Goal: Information Seeking & Learning: Learn about a topic

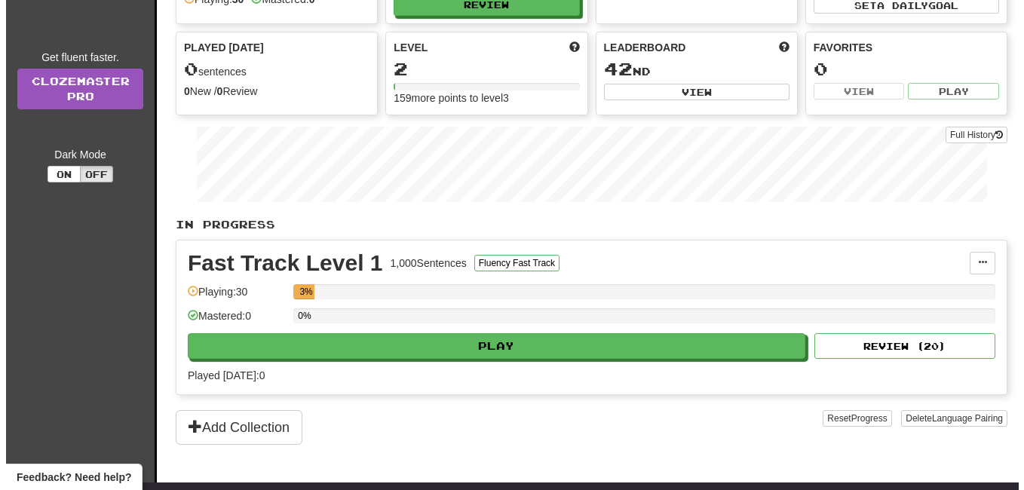
scroll to position [151, 0]
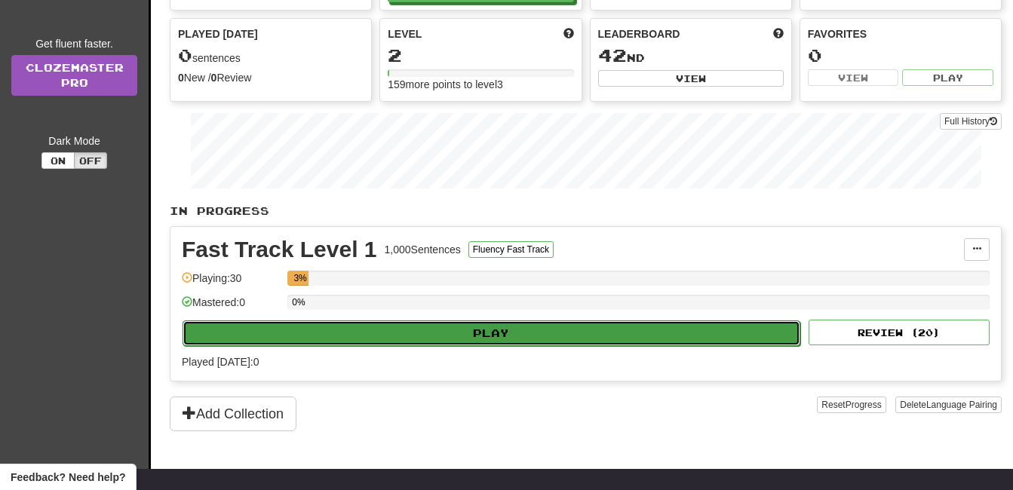
click at [489, 330] on button "Play" at bounding box center [491, 333] width 618 height 26
select select "**"
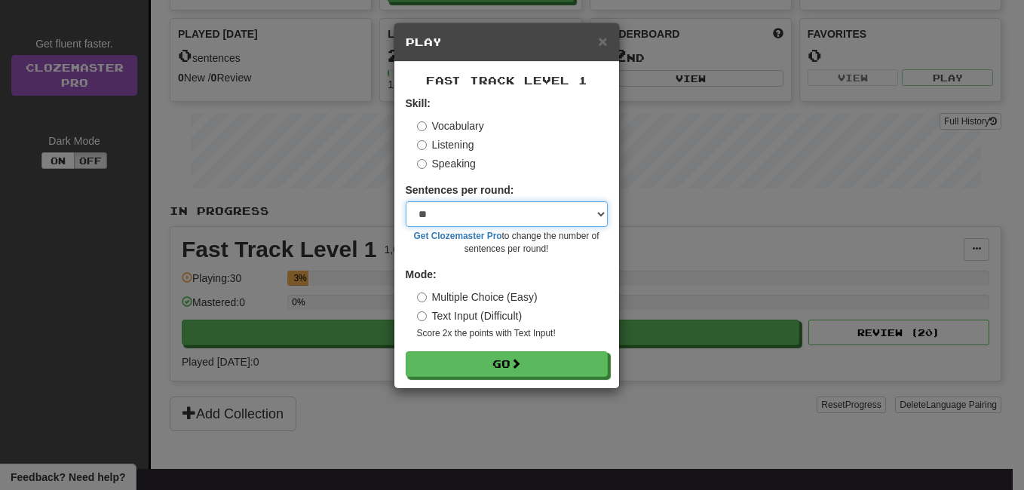
click at [468, 212] on select "* ** ** ** ** ** *** ********" at bounding box center [507, 214] width 202 height 26
click at [452, 301] on label "Multiple Choice (Easy)" at bounding box center [477, 297] width 121 height 15
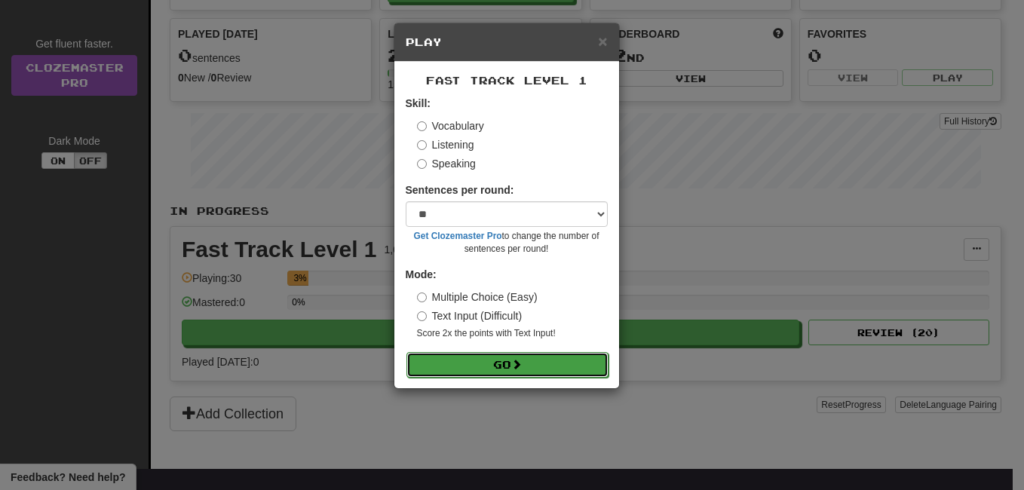
click at [491, 368] on button "Go" at bounding box center [507, 365] width 202 height 26
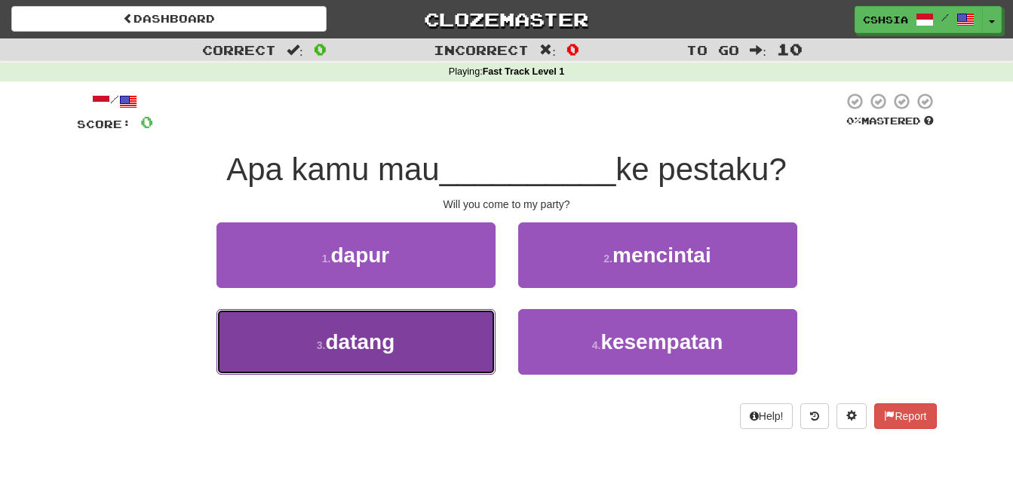
click at [397, 333] on button "3 . datang" at bounding box center [355, 342] width 279 height 66
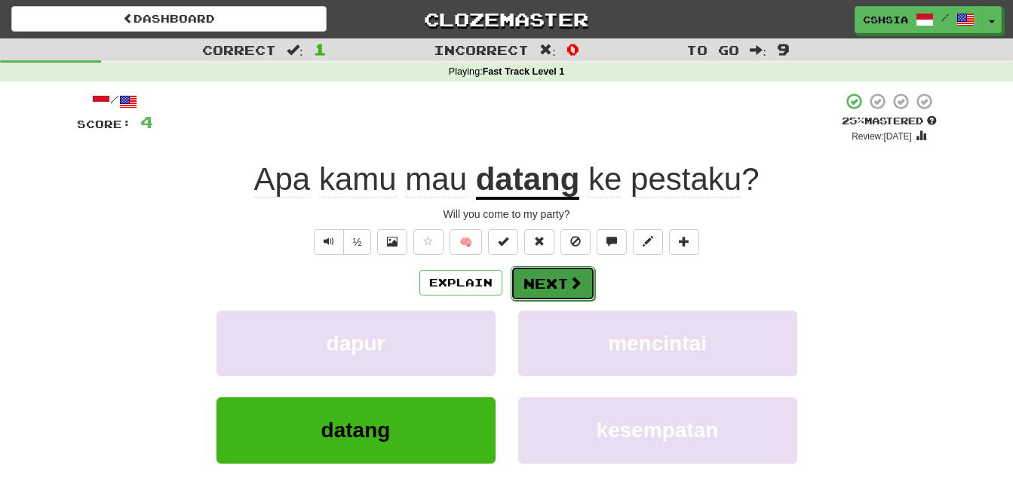
click at [575, 286] on span at bounding box center [576, 283] width 14 height 14
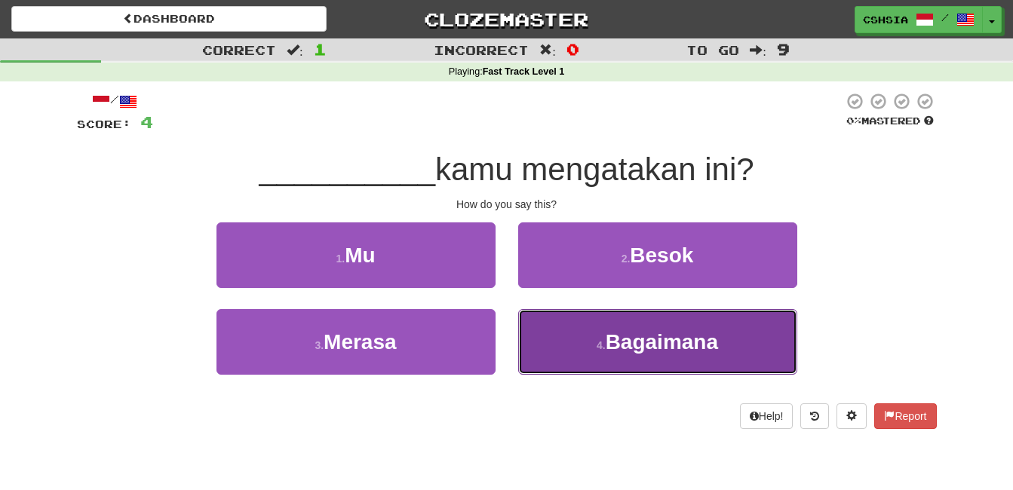
click at [660, 332] on span "Bagaimana" at bounding box center [662, 341] width 112 height 23
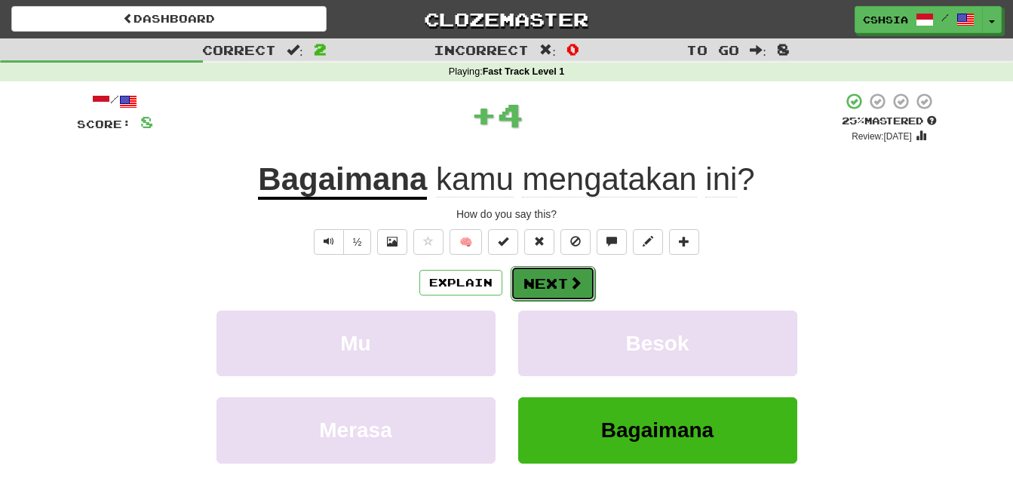
click at [576, 288] on span at bounding box center [576, 283] width 14 height 14
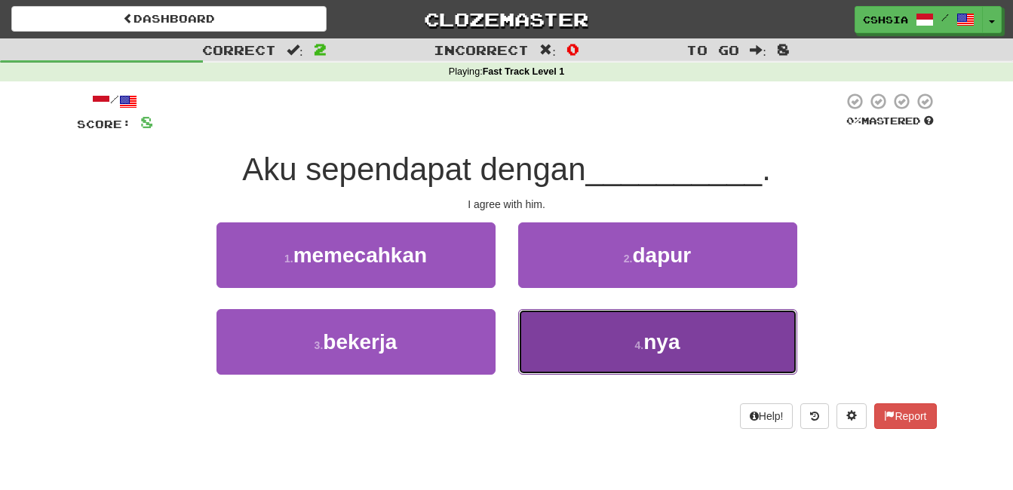
click at [658, 336] on span "nya" at bounding box center [661, 341] width 36 height 23
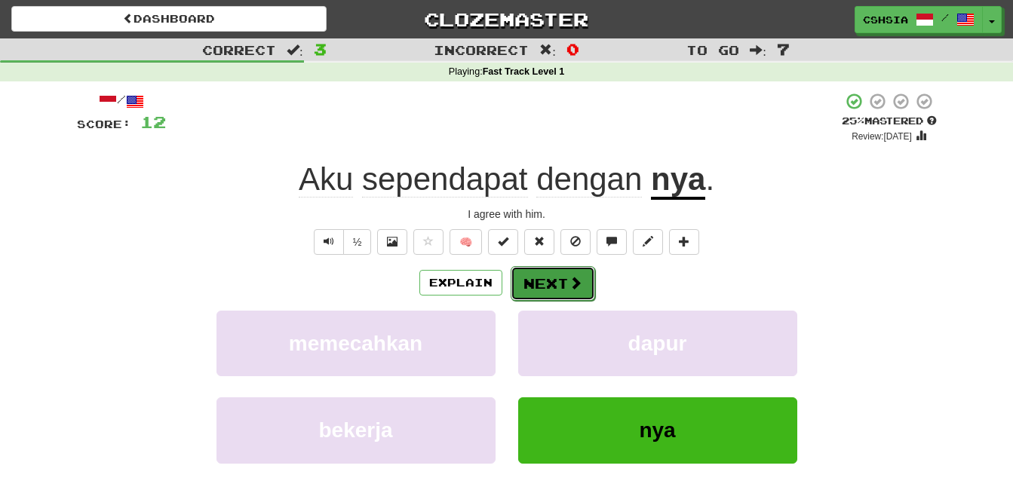
click at [566, 282] on button "Next" at bounding box center [553, 283] width 84 height 35
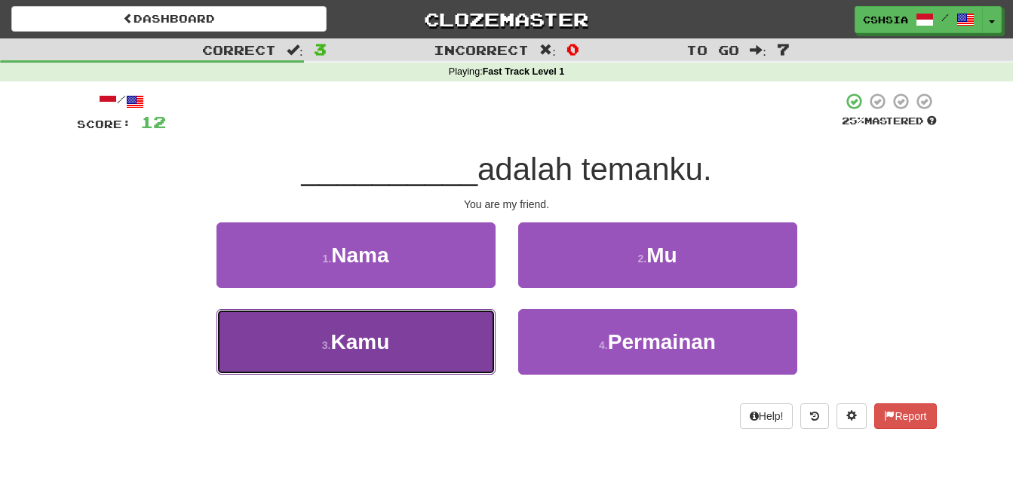
click at [380, 343] on span "Kamu" at bounding box center [359, 341] width 59 height 23
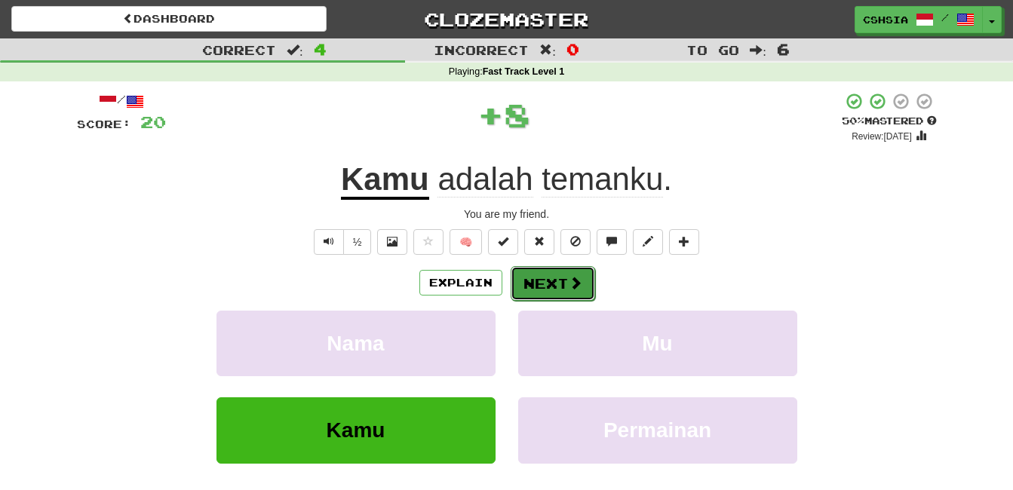
click at [565, 285] on button "Next" at bounding box center [553, 283] width 84 height 35
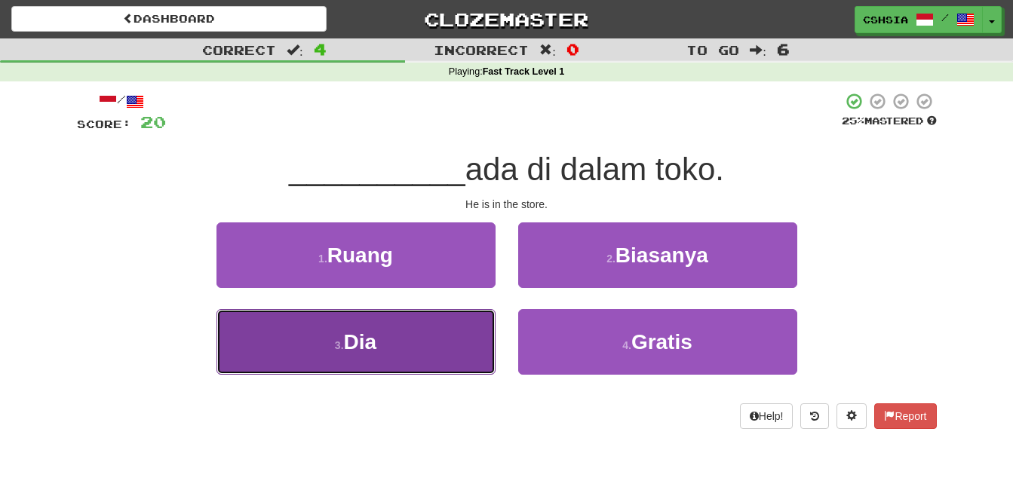
click at [382, 339] on button "3 . Dia" at bounding box center [355, 342] width 279 height 66
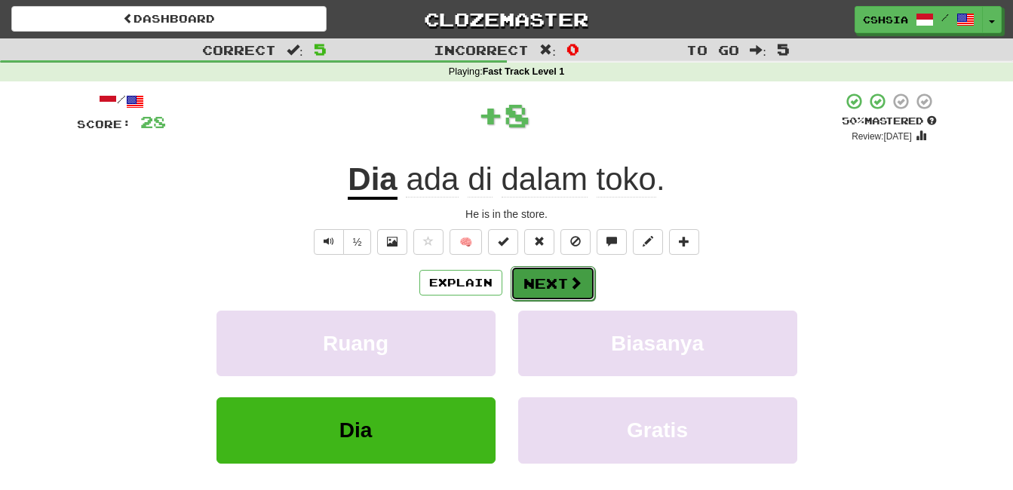
click at [552, 278] on button "Next" at bounding box center [553, 283] width 84 height 35
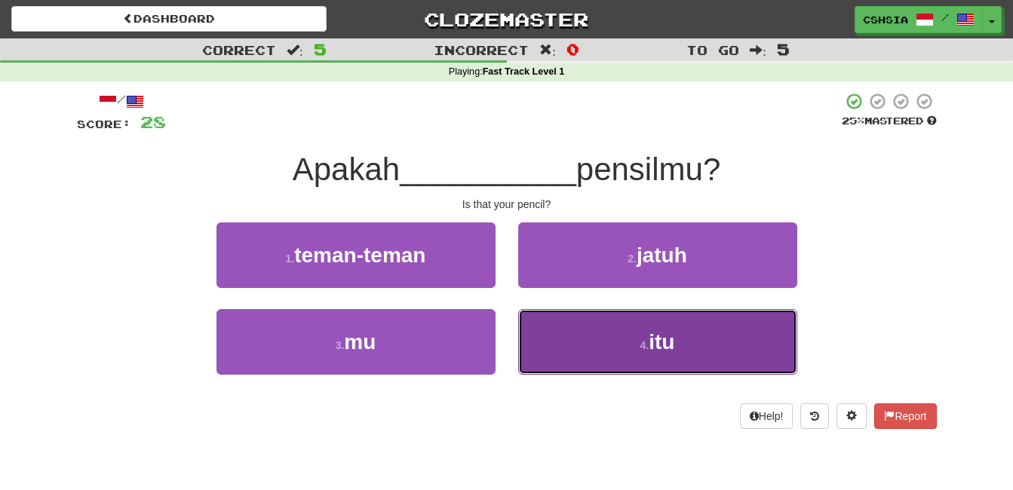
click at [654, 342] on span "itu" at bounding box center [662, 341] width 26 height 23
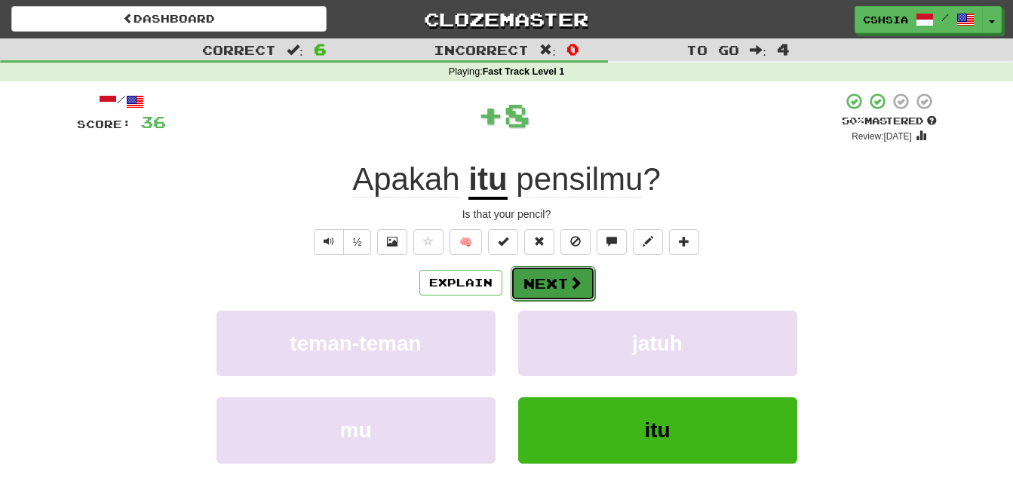
click at [554, 278] on button "Next" at bounding box center [553, 283] width 84 height 35
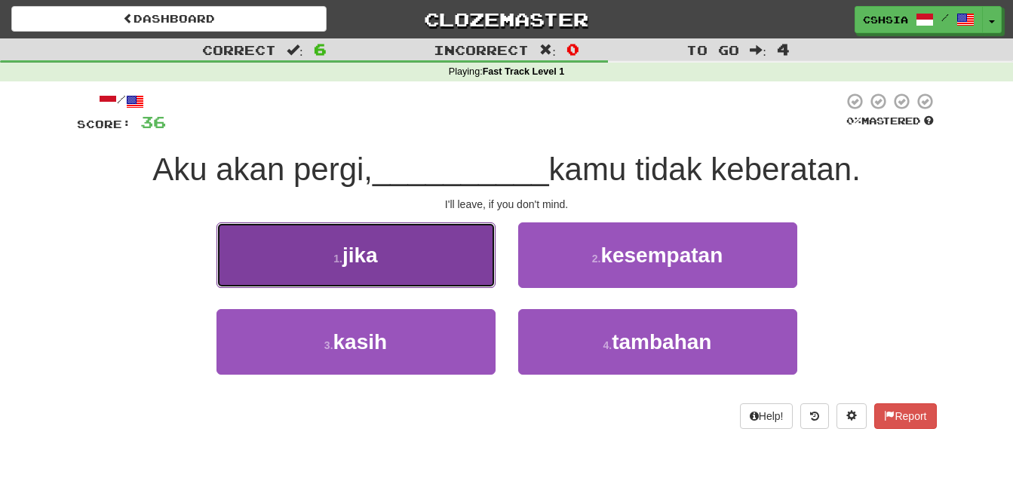
click at [388, 260] on button "1 . jika" at bounding box center [355, 255] width 279 height 66
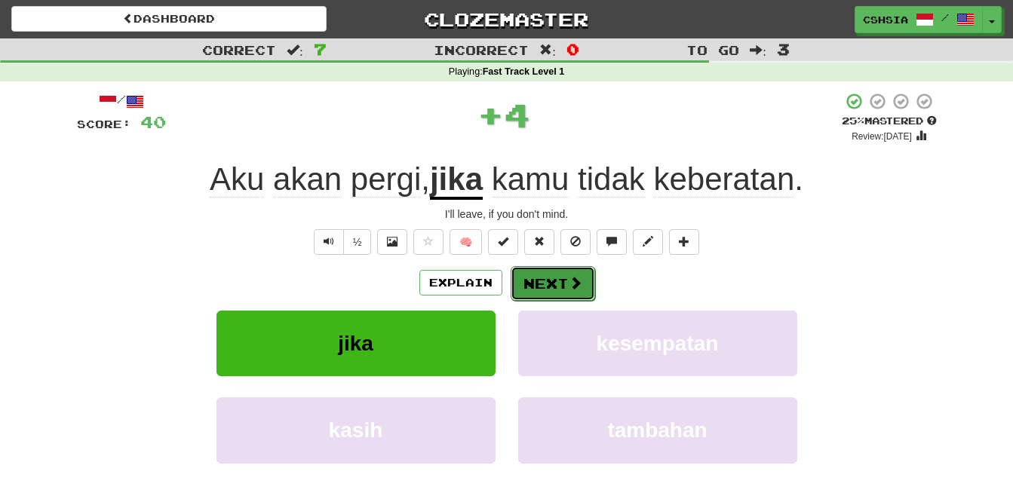
click at [566, 275] on button "Next" at bounding box center [553, 283] width 84 height 35
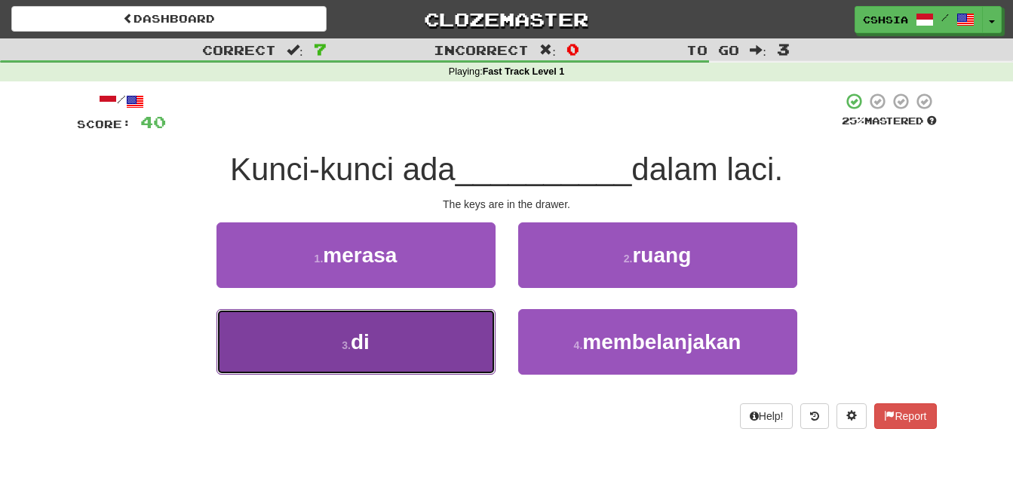
click at [364, 347] on span "di" at bounding box center [360, 341] width 19 height 23
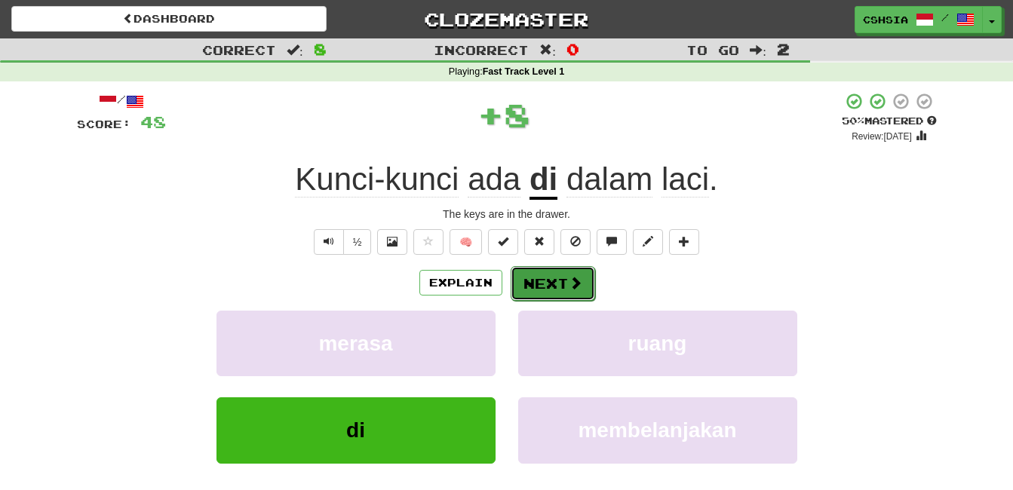
click at [556, 278] on button "Next" at bounding box center [553, 283] width 84 height 35
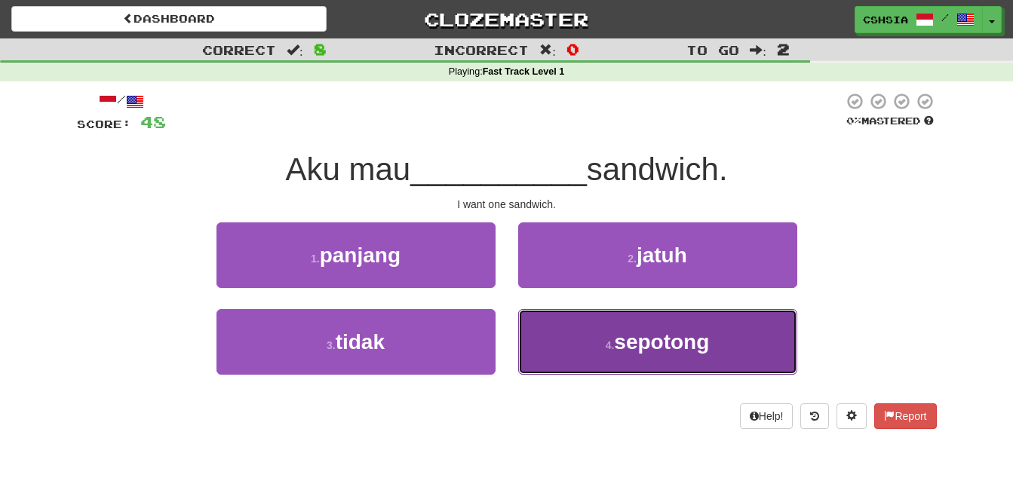
click at [695, 341] on span "sepotong" at bounding box center [661, 341] width 95 height 23
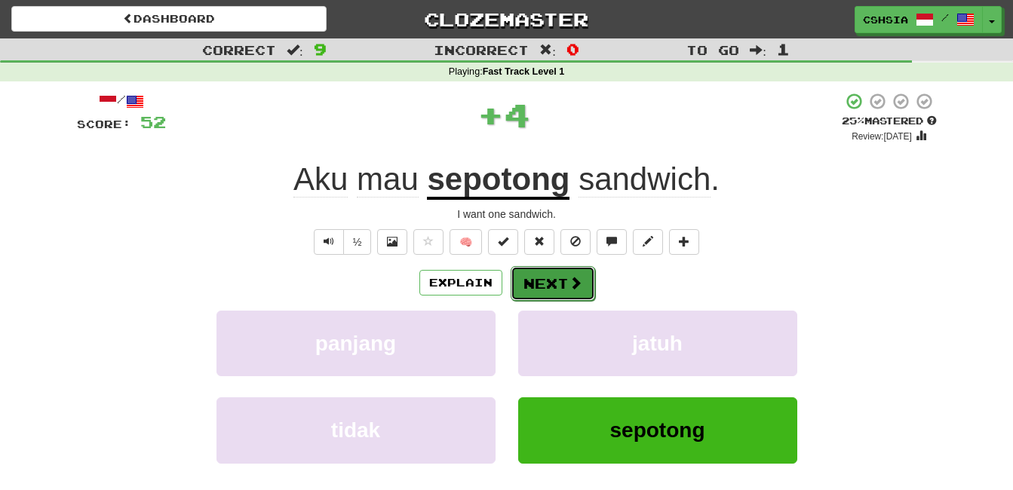
click at [558, 285] on button "Next" at bounding box center [553, 283] width 84 height 35
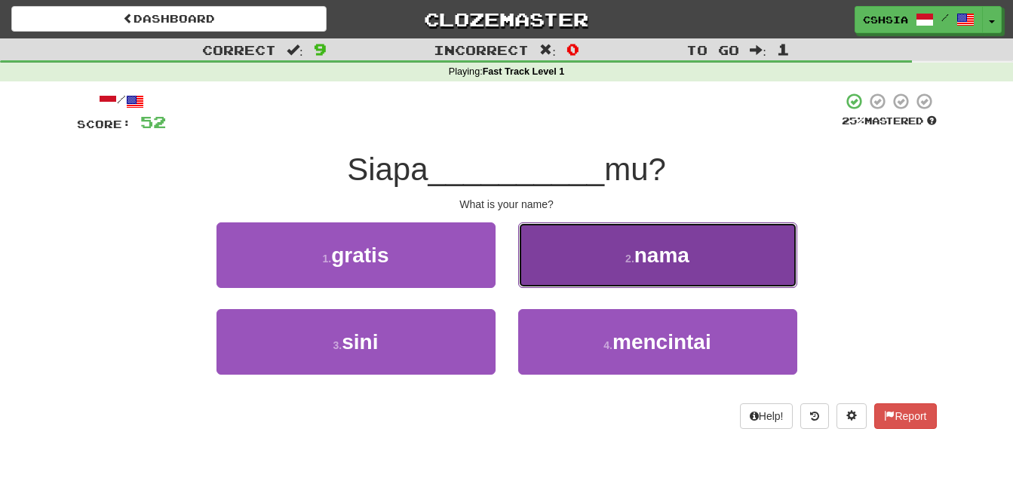
click at [661, 263] on span "nama" at bounding box center [661, 255] width 55 height 23
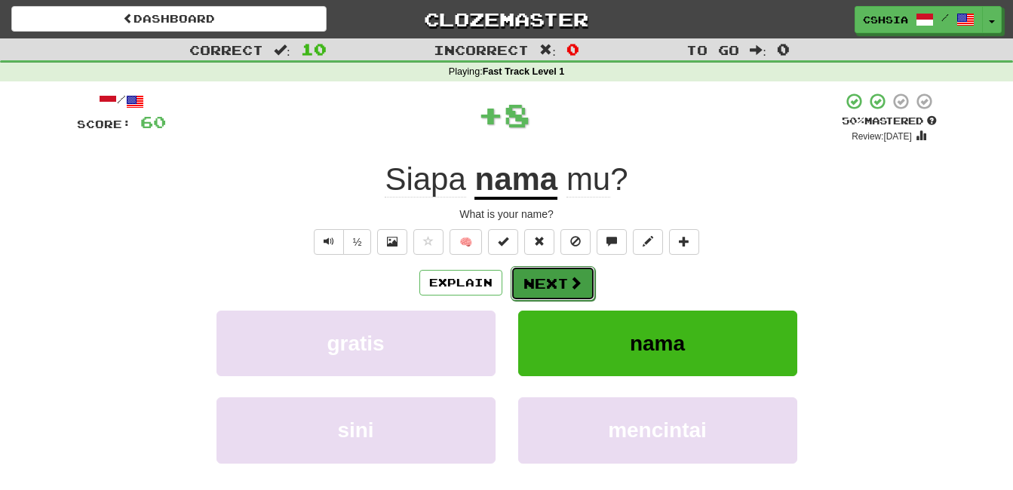
click at [541, 278] on button "Next" at bounding box center [553, 283] width 84 height 35
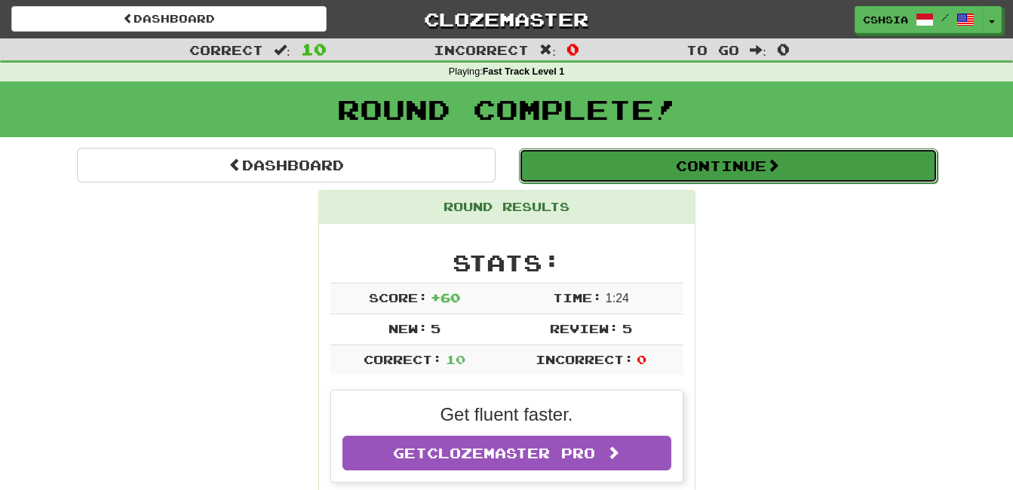
click at [765, 159] on button "Continue" at bounding box center [728, 166] width 419 height 35
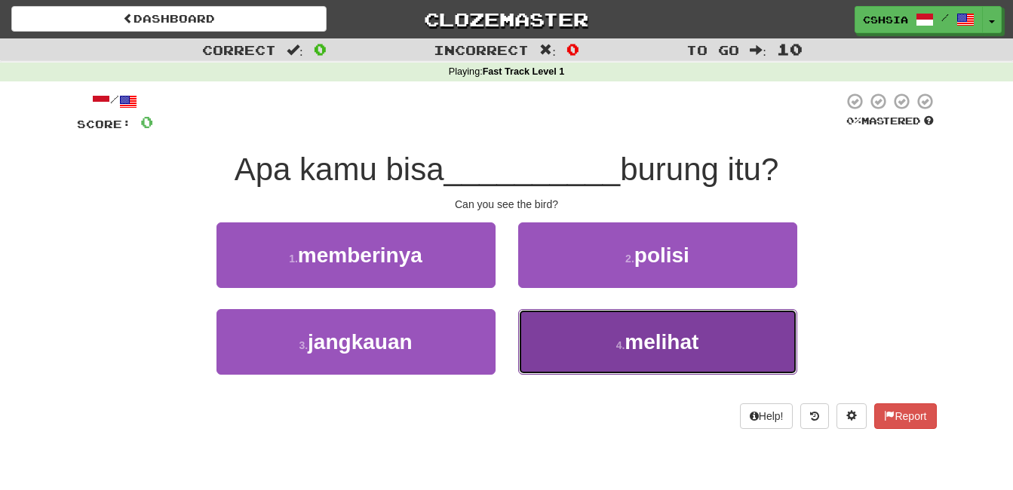
click at [680, 347] on span "melihat" at bounding box center [661, 341] width 74 height 23
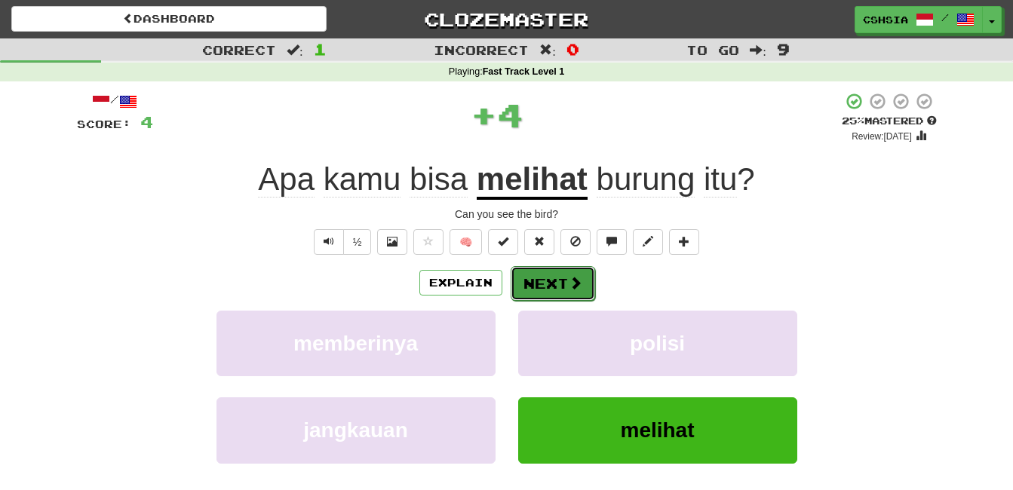
click at [536, 274] on button "Next" at bounding box center [553, 283] width 84 height 35
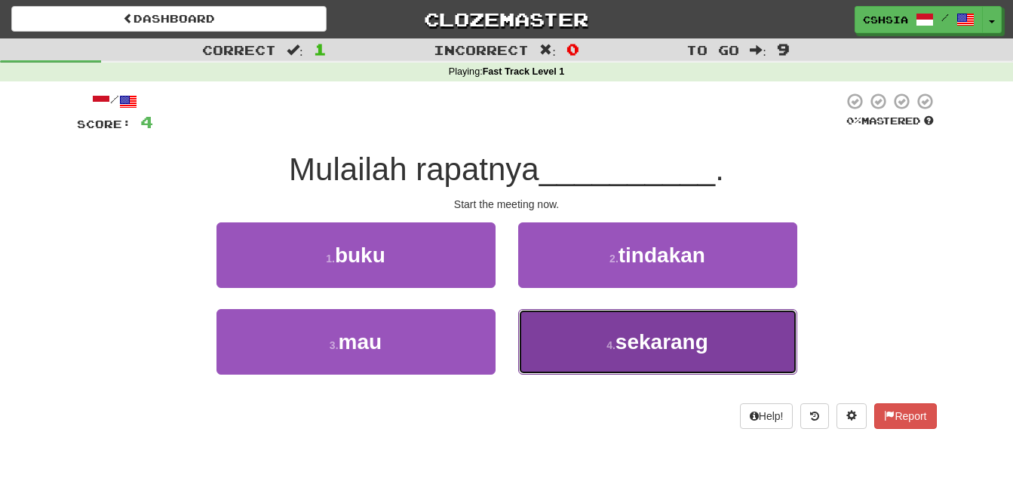
click at [686, 311] on button "4 . sekarang" at bounding box center [657, 342] width 279 height 66
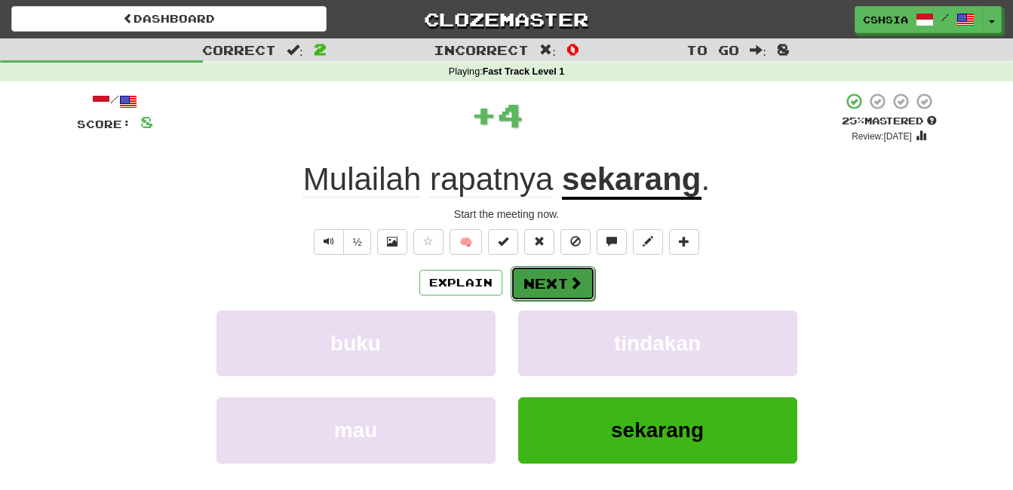
click at [546, 276] on button "Next" at bounding box center [553, 283] width 84 height 35
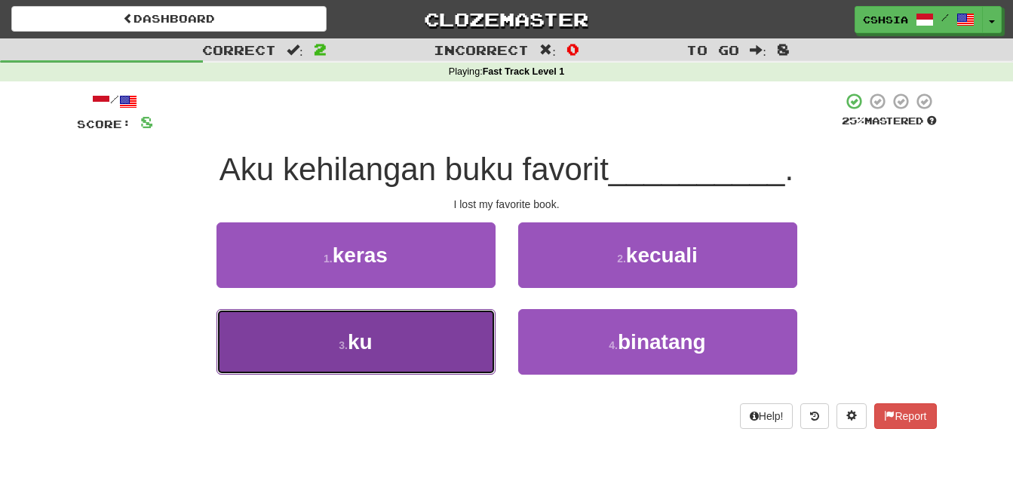
click at [315, 337] on button "3 . ku" at bounding box center [355, 342] width 279 height 66
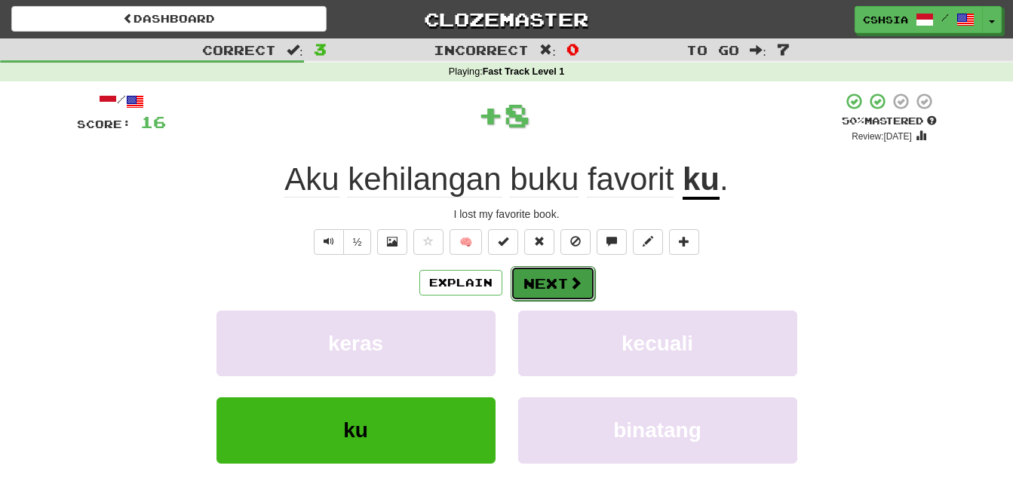
click at [569, 276] on span at bounding box center [576, 283] width 14 height 14
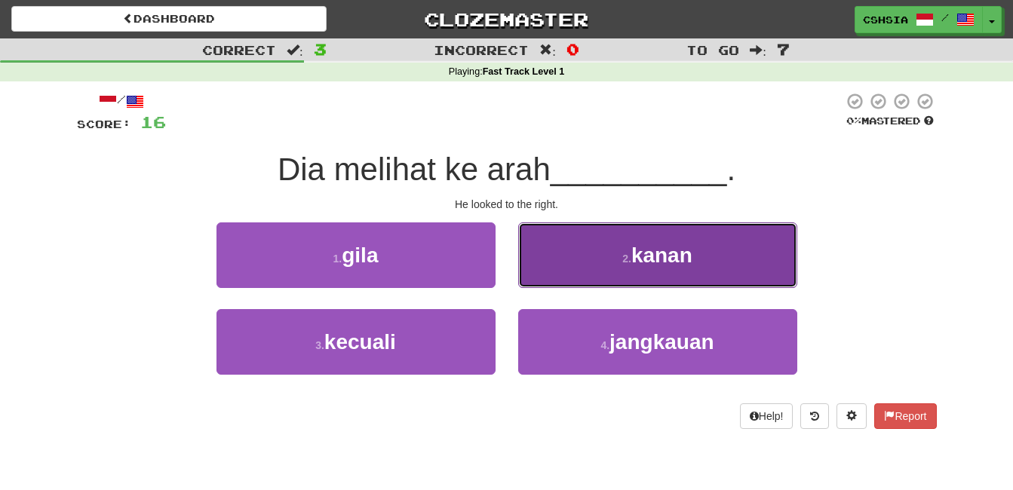
click at [712, 256] on button "2 . kanan" at bounding box center [657, 255] width 279 height 66
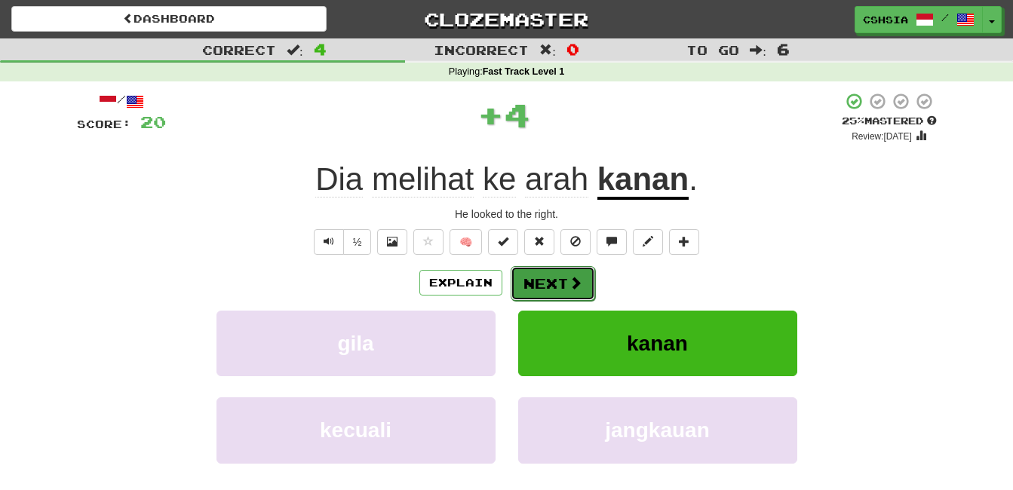
click at [542, 266] on button "Next" at bounding box center [553, 283] width 84 height 35
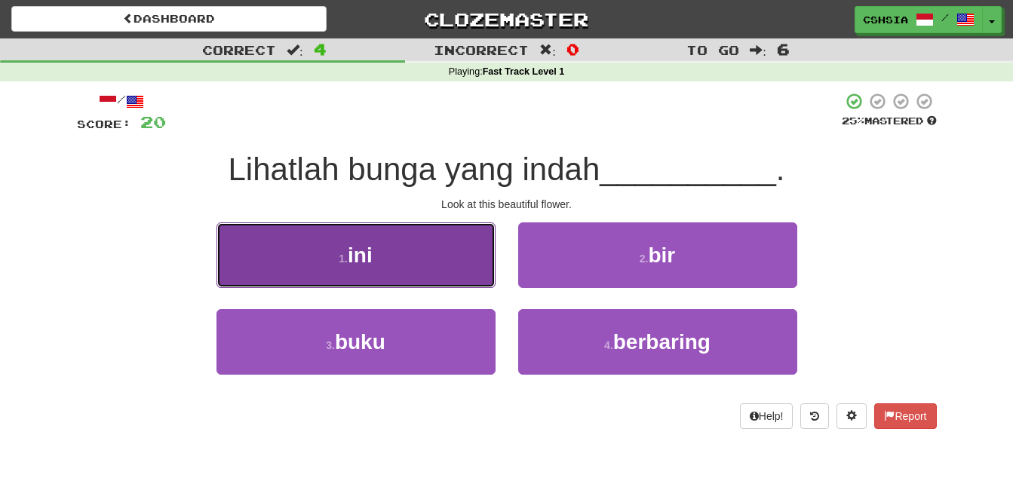
click at [366, 241] on button "1 . ini" at bounding box center [355, 255] width 279 height 66
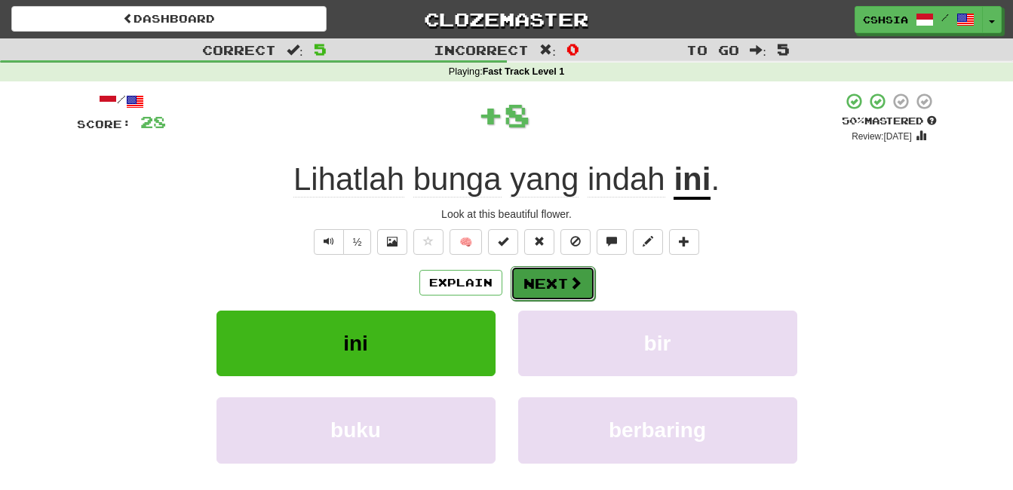
click at [551, 293] on button "Next" at bounding box center [553, 283] width 84 height 35
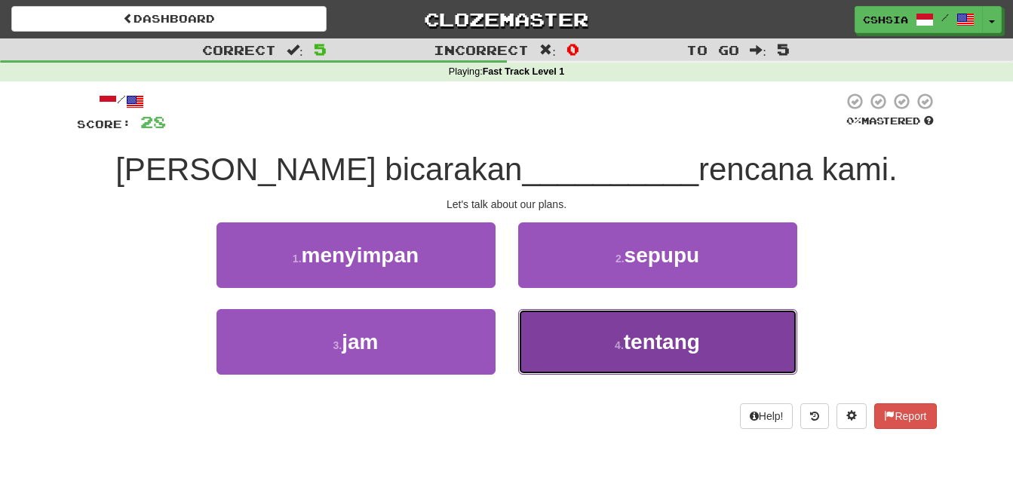
click at [685, 348] on span "tentang" at bounding box center [662, 341] width 76 height 23
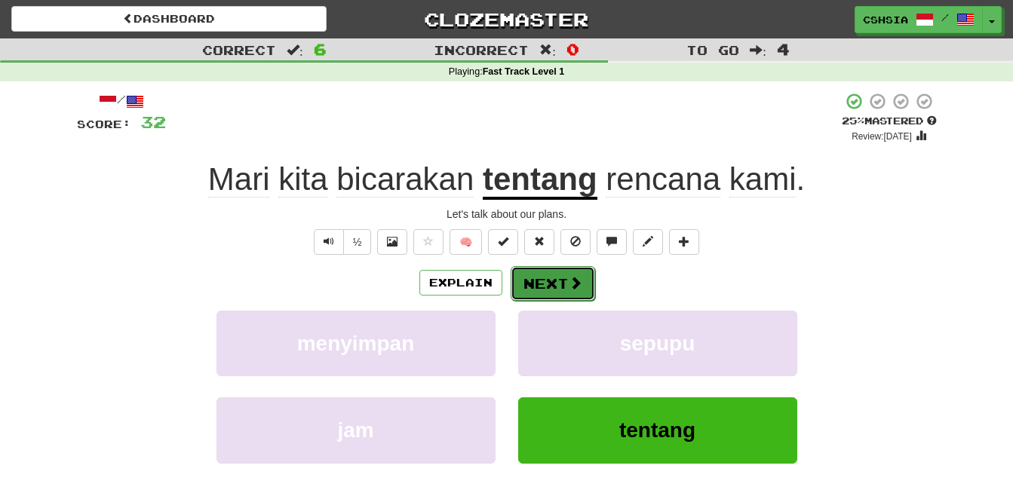
click at [553, 288] on button "Next" at bounding box center [553, 283] width 84 height 35
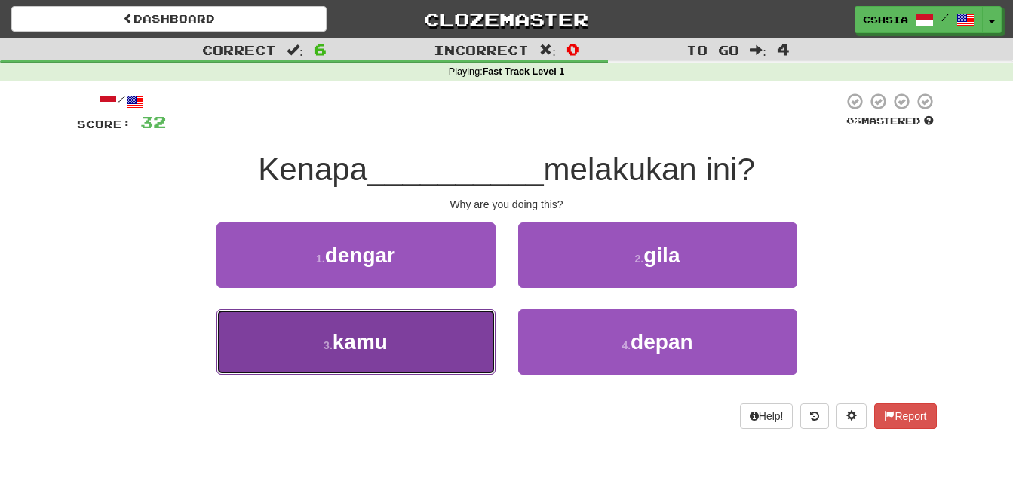
click at [393, 340] on button "3 . kamu" at bounding box center [355, 342] width 279 height 66
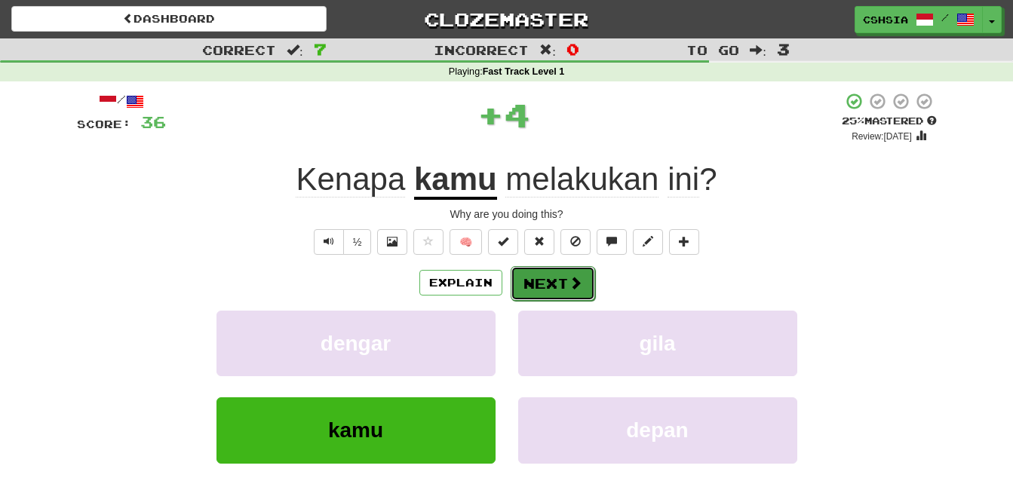
click at [555, 281] on button "Next" at bounding box center [553, 283] width 84 height 35
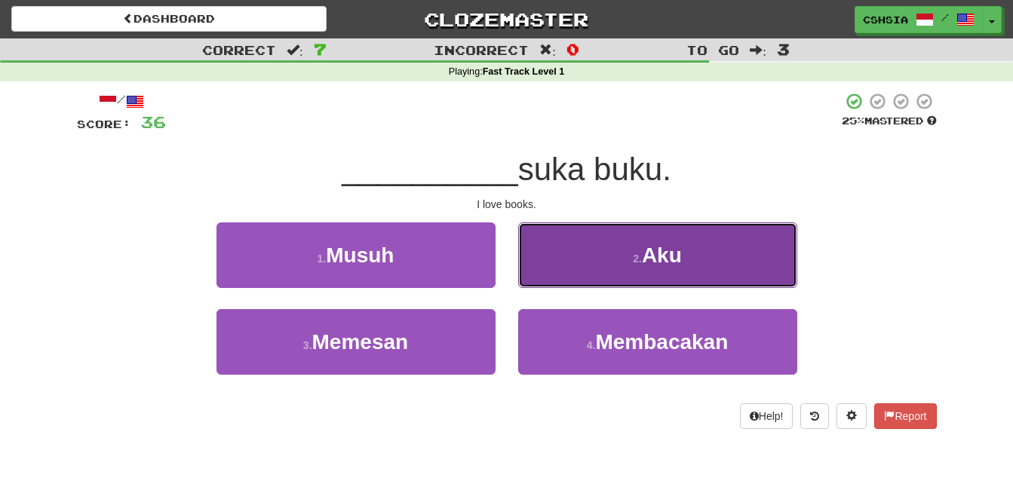
click at [630, 255] on button "2 . Aku" at bounding box center [657, 255] width 279 height 66
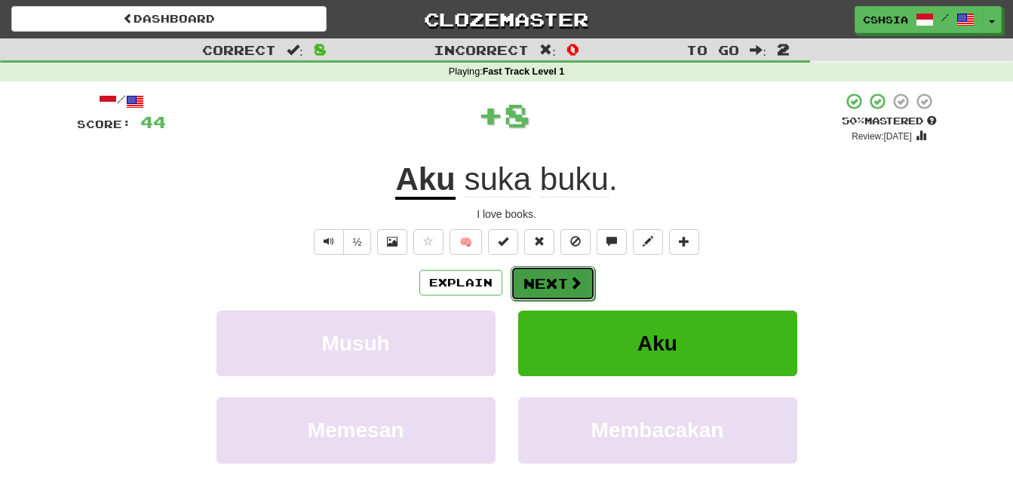
click at [555, 278] on button "Next" at bounding box center [553, 283] width 84 height 35
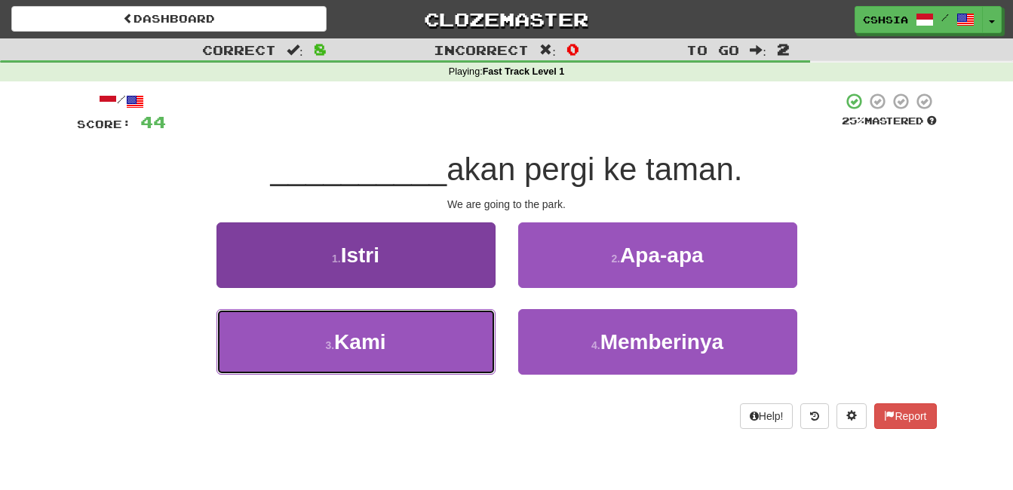
drag, startPoint x: 384, startPoint y: 350, endPoint x: 400, endPoint y: 342, distance: 17.5
click at [384, 349] on span "Kami" at bounding box center [359, 341] width 51 height 23
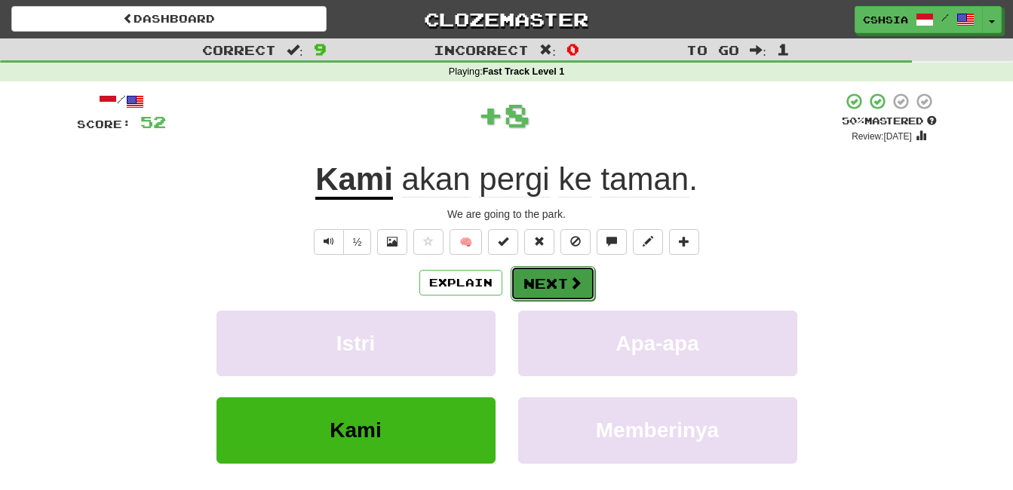
click at [560, 281] on button "Next" at bounding box center [553, 283] width 84 height 35
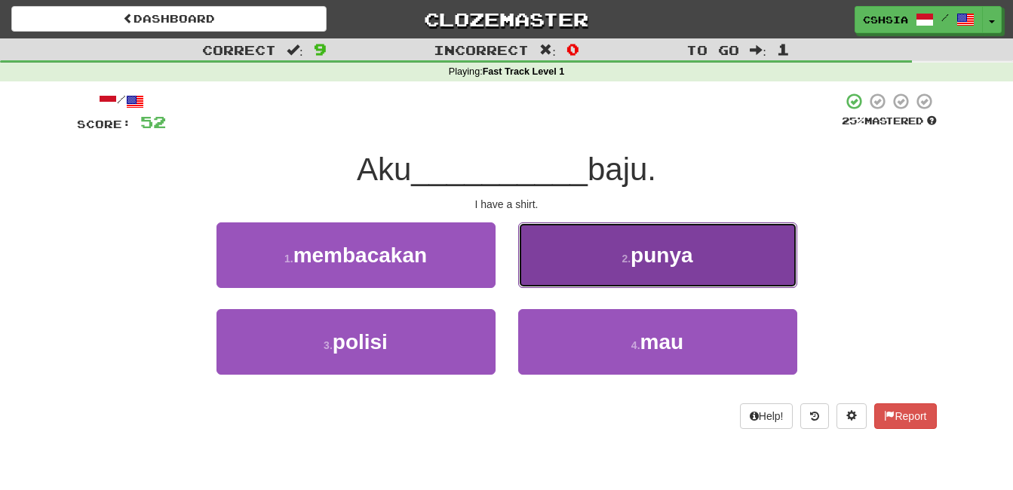
click at [676, 240] on button "2 . punya" at bounding box center [657, 255] width 279 height 66
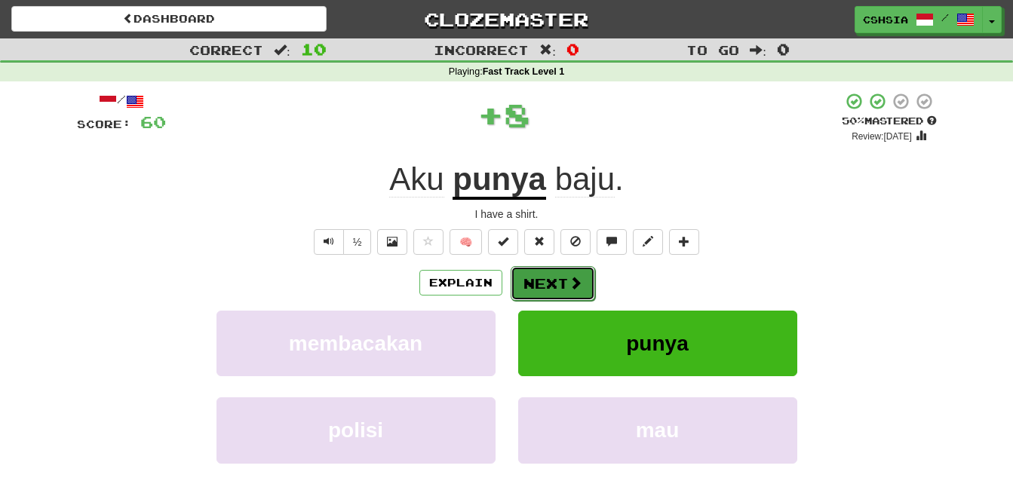
click at [546, 276] on button "Next" at bounding box center [553, 283] width 84 height 35
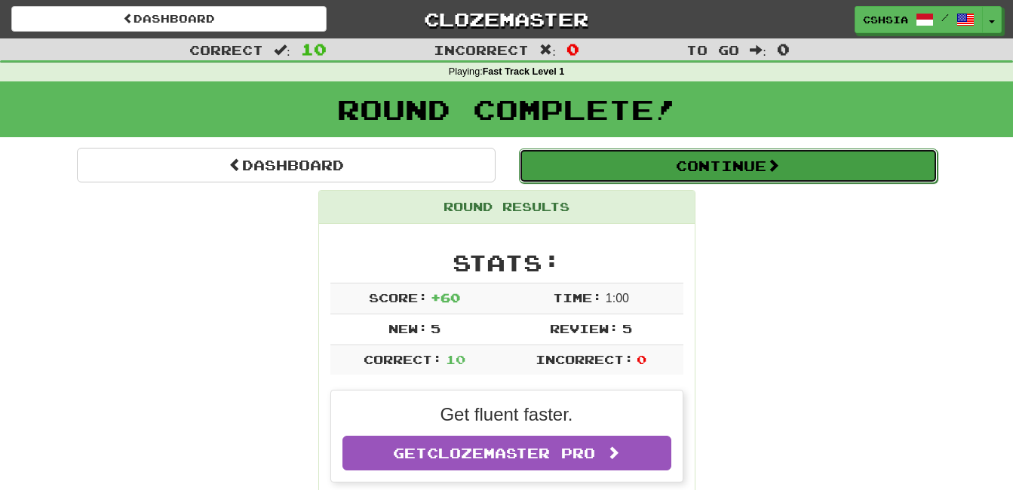
click at [768, 164] on button "Continue" at bounding box center [728, 166] width 419 height 35
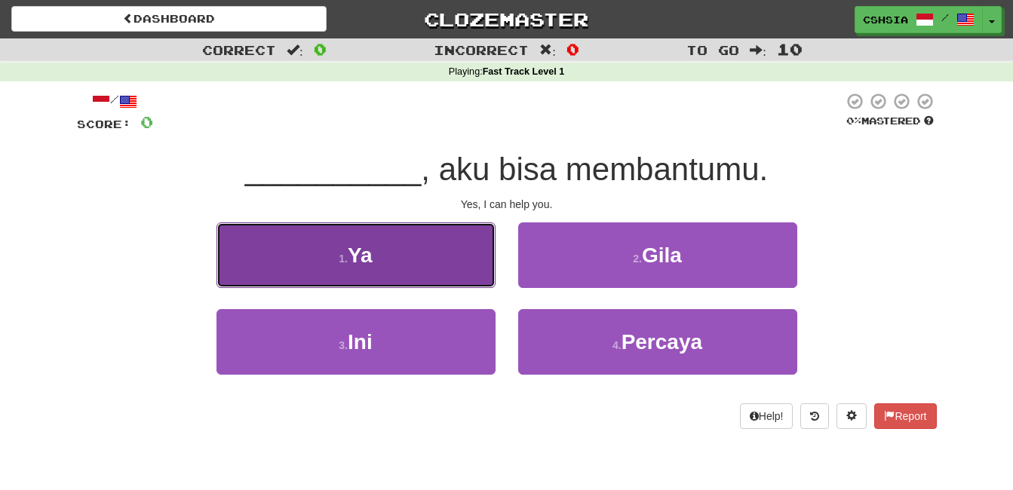
click at [379, 264] on button "1 . Ya" at bounding box center [355, 255] width 279 height 66
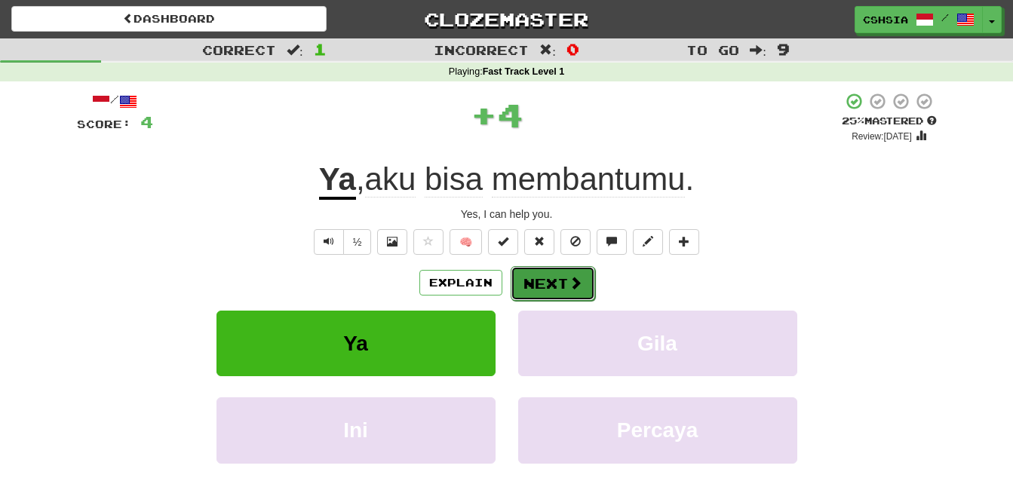
click at [544, 287] on button "Next" at bounding box center [553, 283] width 84 height 35
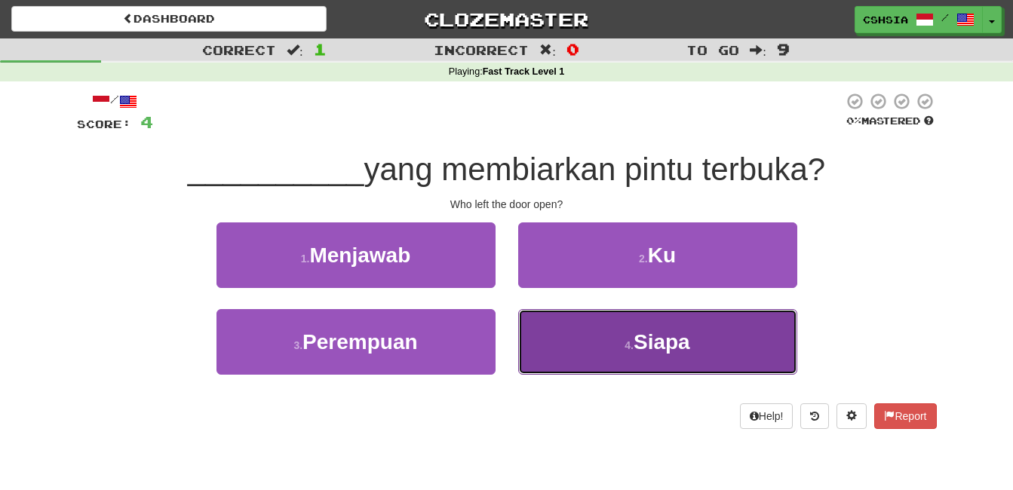
click at [673, 339] on span "Siapa" at bounding box center [661, 341] width 57 height 23
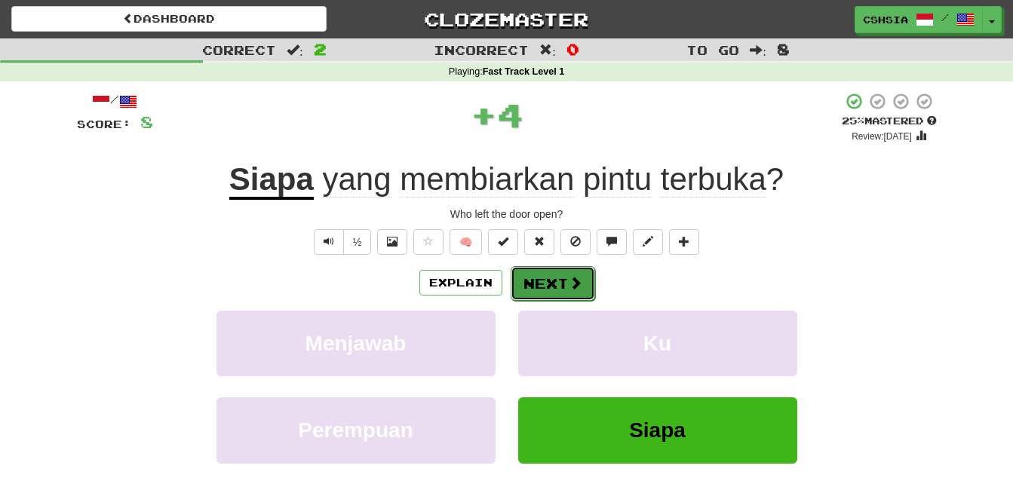
click at [574, 281] on span at bounding box center [576, 283] width 14 height 14
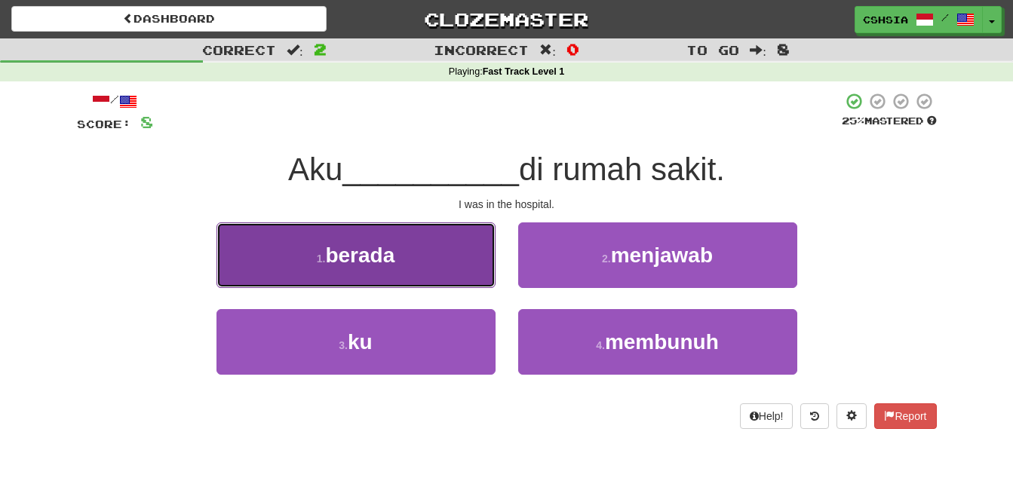
click at [363, 250] on span "berada" at bounding box center [359, 255] width 69 height 23
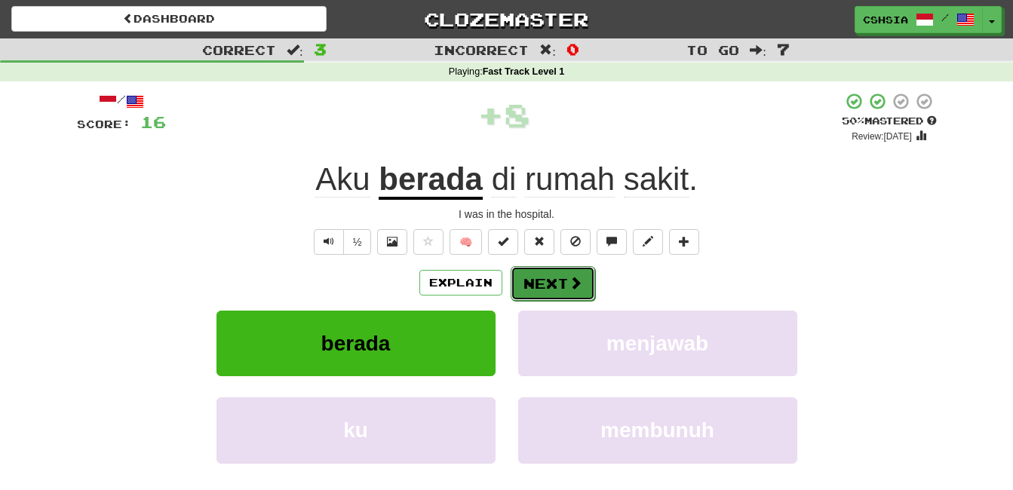
click at [546, 278] on button "Next" at bounding box center [553, 283] width 84 height 35
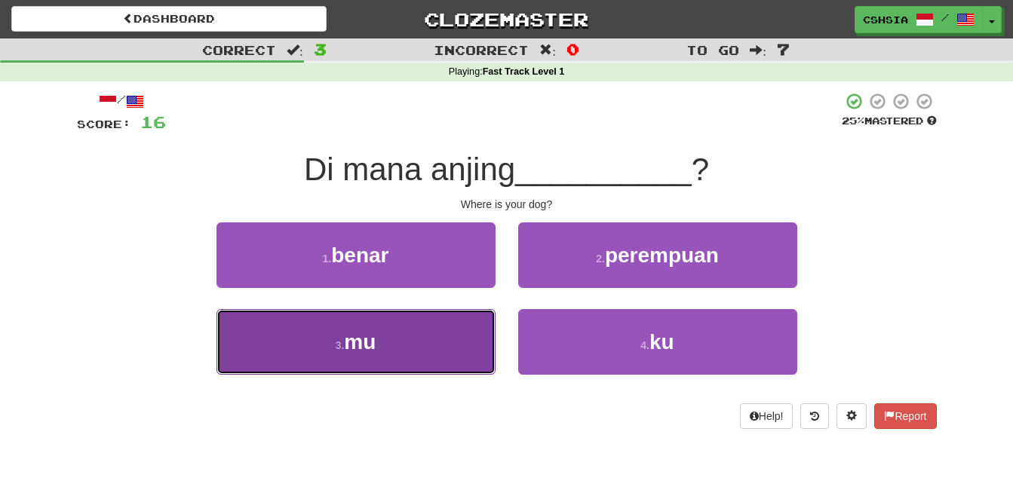
click at [407, 331] on button "3 . mu" at bounding box center [355, 342] width 279 height 66
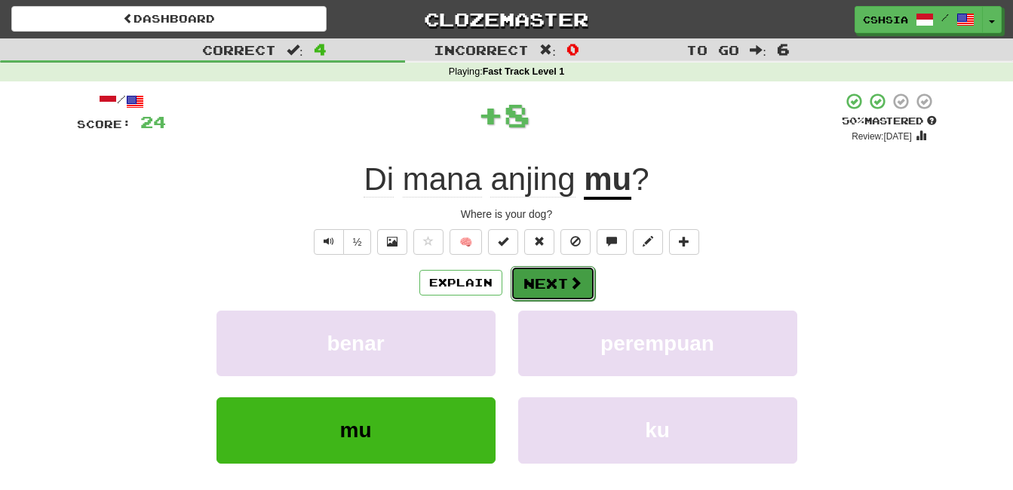
click at [572, 270] on button "Next" at bounding box center [553, 283] width 84 height 35
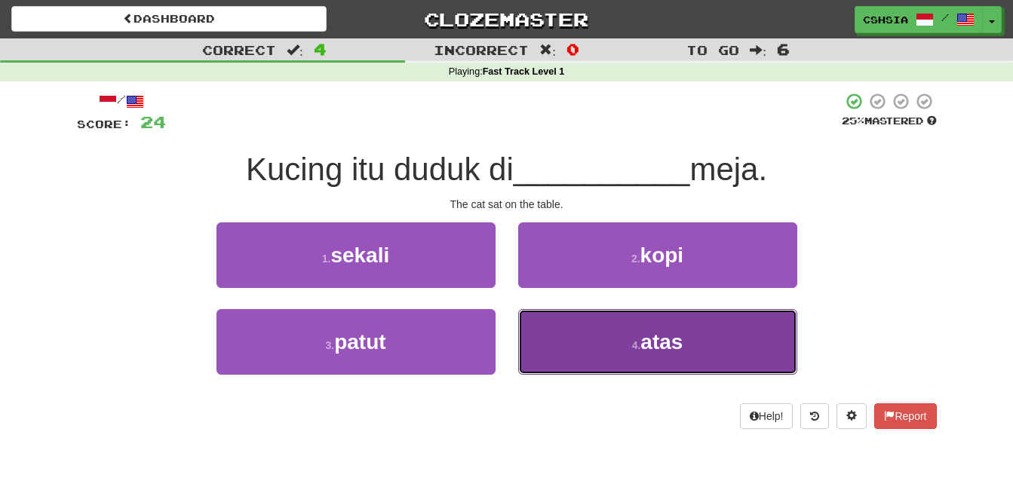
click at [649, 320] on button "4 . atas" at bounding box center [657, 342] width 279 height 66
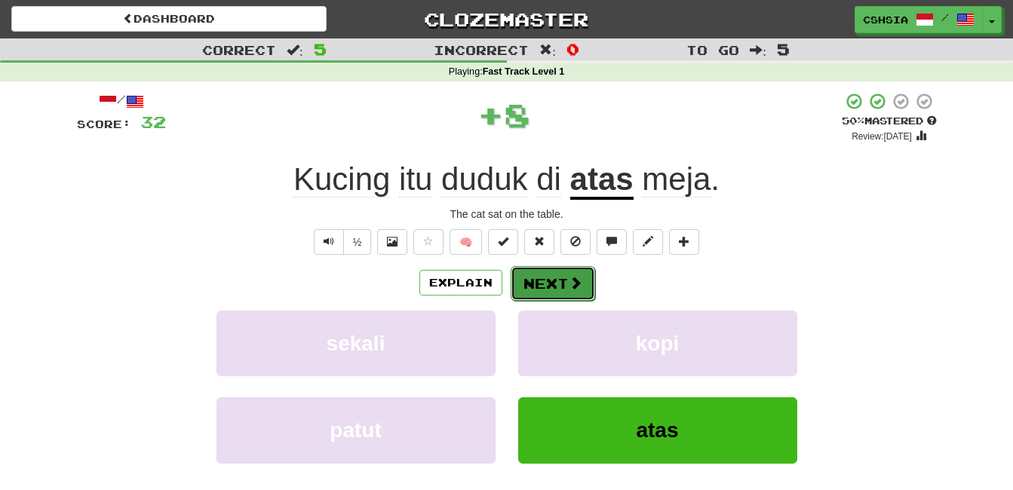
click at [551, 284] on button "Next" at bounding box center [553, 283] width 84 height 35
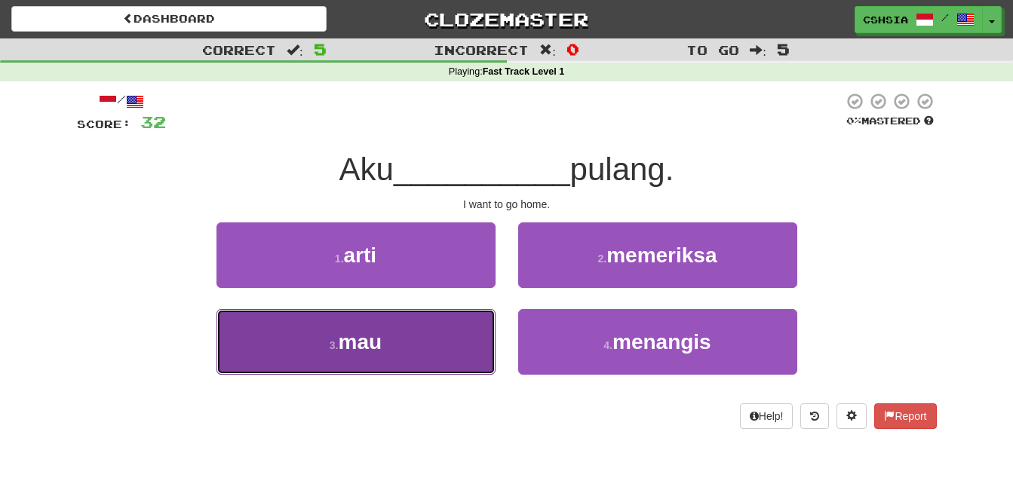
click at [394, 370] on button "3 . mau" at bounding box center [355, 342] width 279 height 66
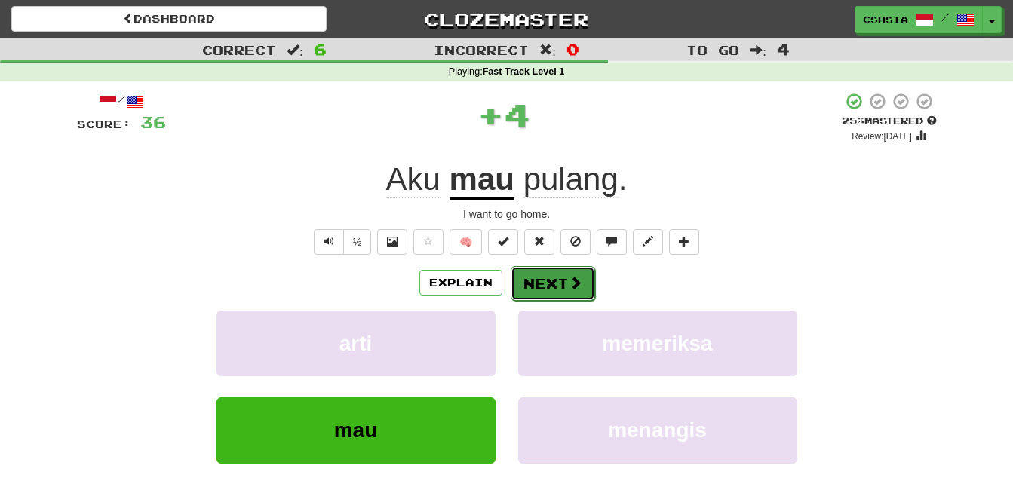
click at [554, 288] on button "Next" at bounding box center [553, 283] width 84 height 35
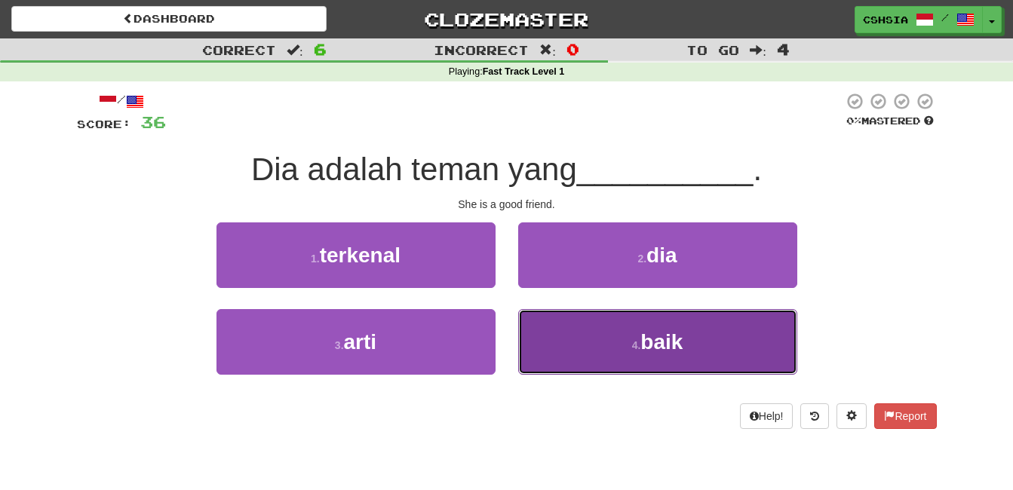
click at [653, 344] on span "baik" at bounding box center [661, 341] width 42 height 23
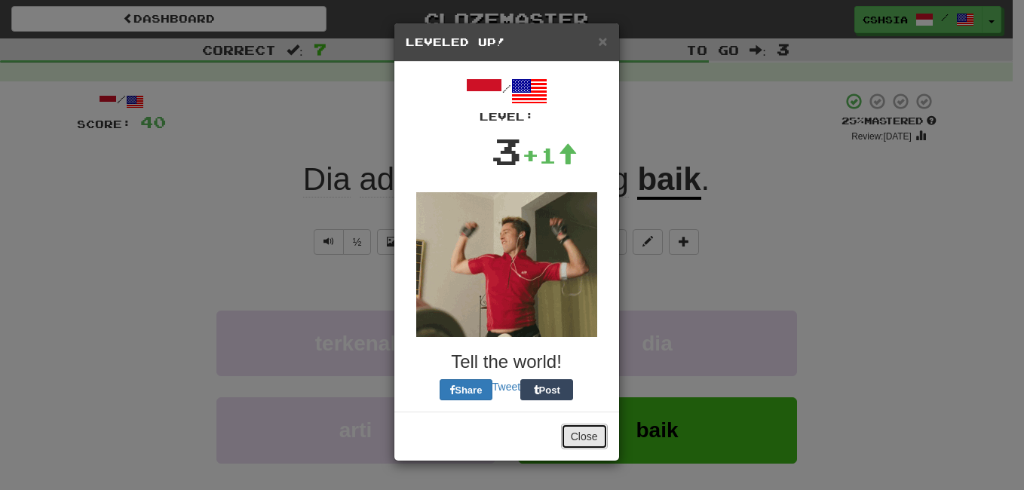
click at [578, 431] on button "Close" at bounding box center [584, 437] width 47 height 26
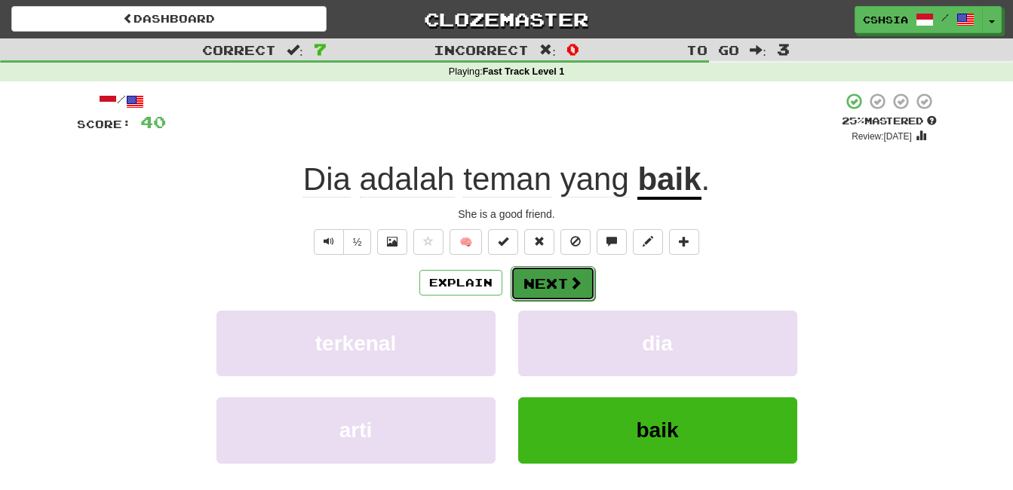
click at [560, 290] on button "Next" at bounding box center [553, 283] width 84 height 35
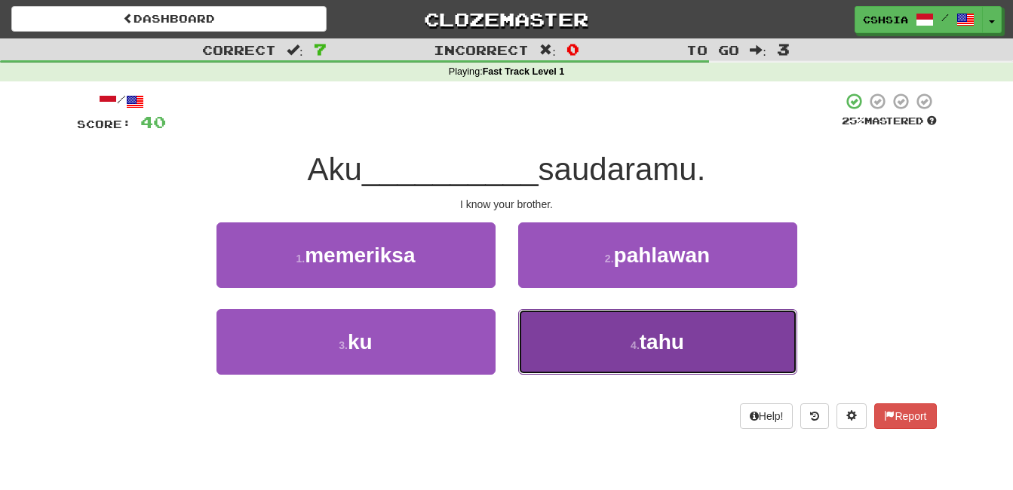
click at [664, 330] on span "tahu" at bounding box center [661, 341] width 44 height 23
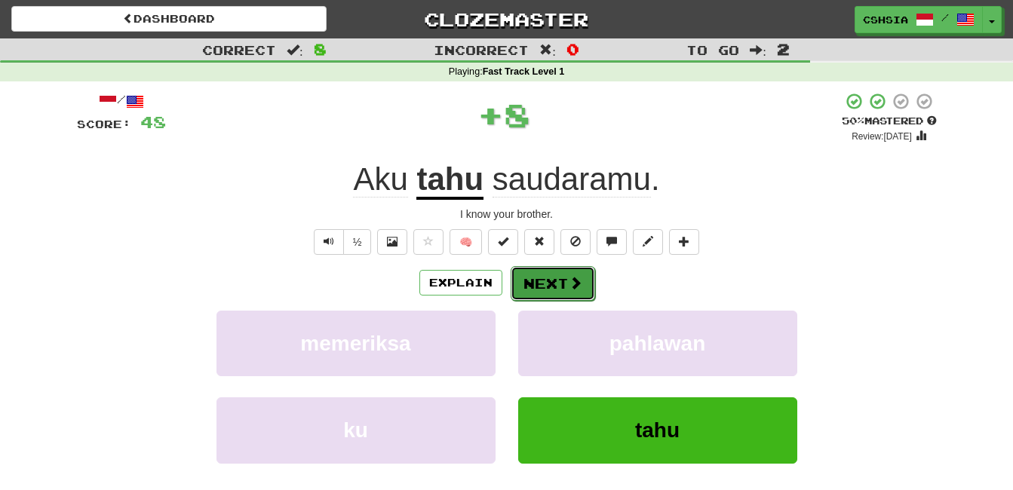
click at [548, 287] on button "Next" at bounding box center [553, 283] width 84 height 35
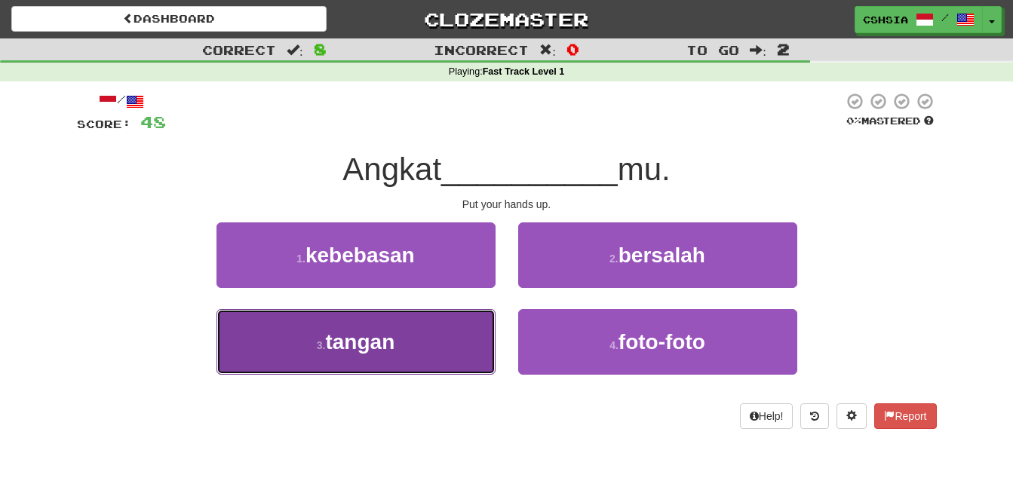
click at [397, 345] on button "3 . tangan" at bounding box center [355, 342] width 279 height 66
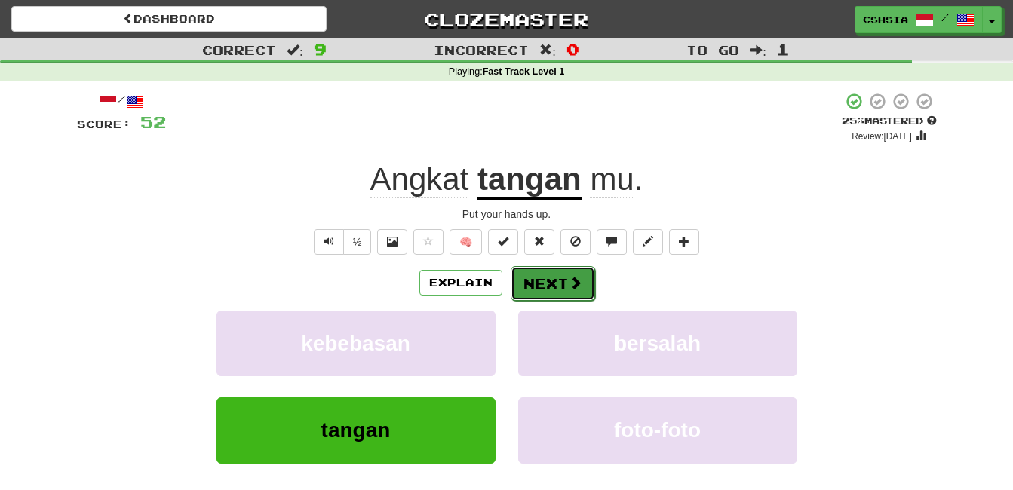
click at [569, 284] on span at bounding box center [576, 283] width 14 height 14
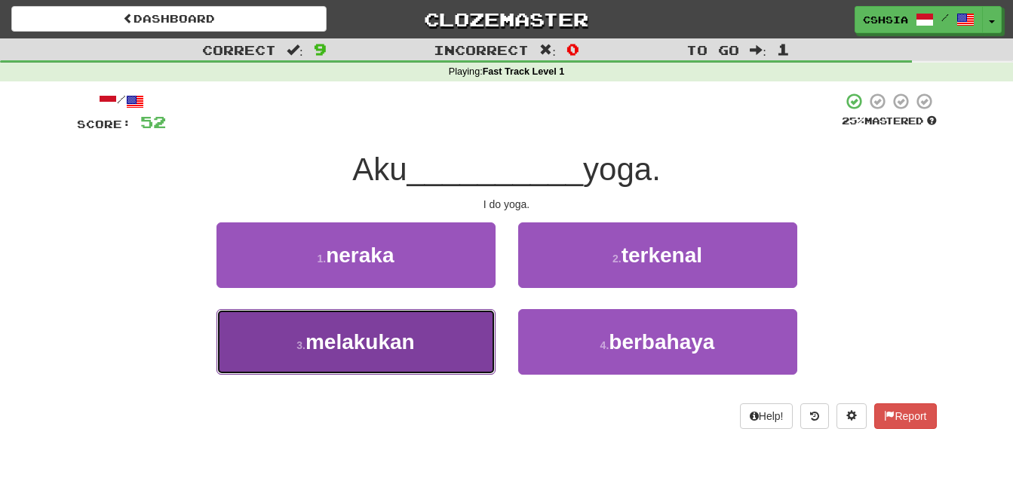
click at [352, 337] on span "melakukan" at bounding box center [359, 341] width 109 height 23
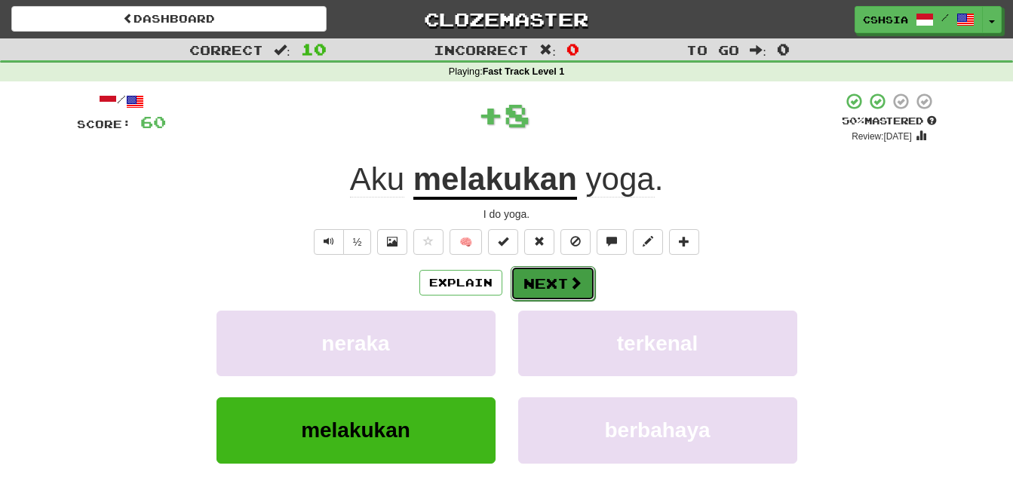
click at [543, 291] on button "Next" at bounding box center [553, 283] width 84 height 35
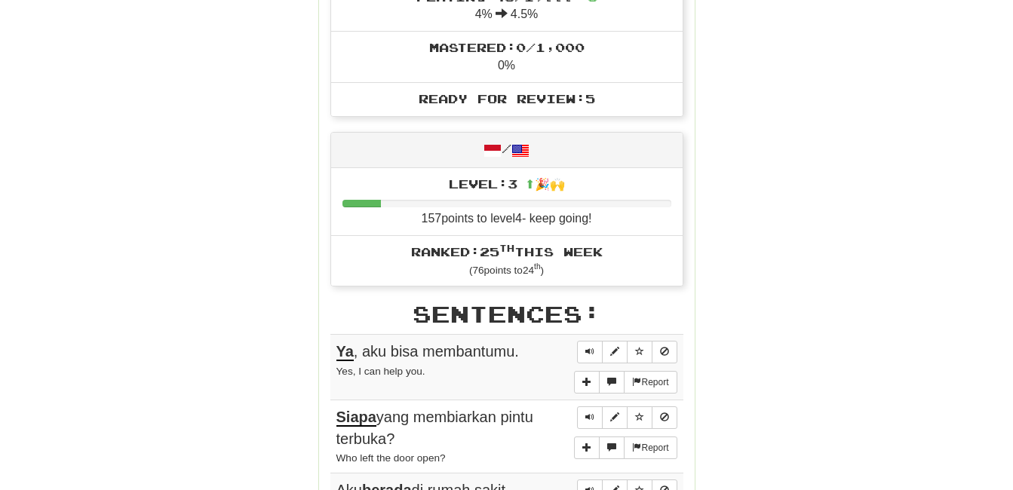
scroll to position [673, 0]
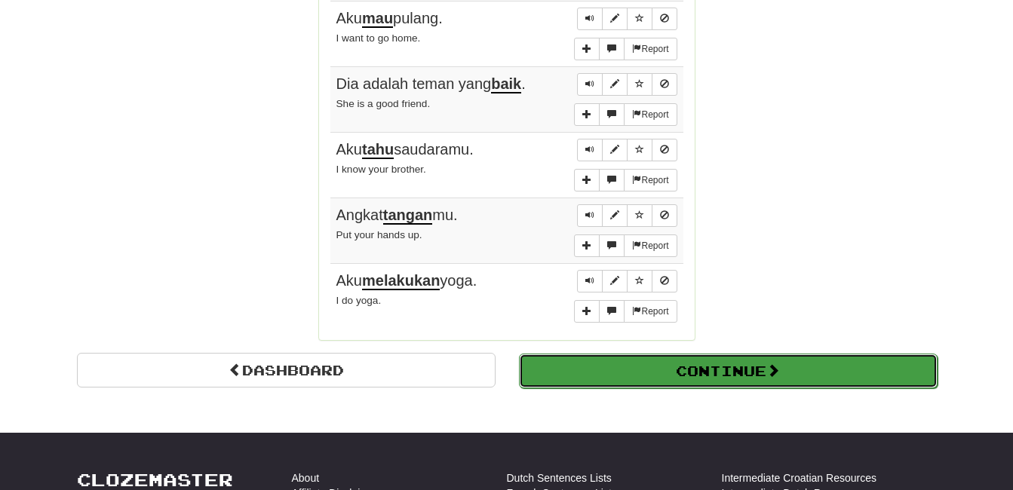
click at [733, 367] on button "Continue" at bounding box center [728, 371] width 419 height 35
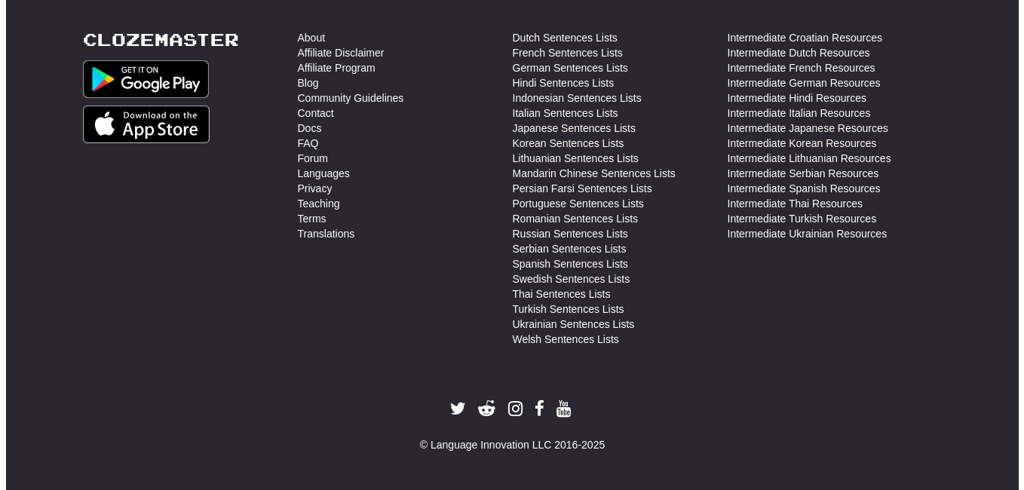
scroll to position [535, 0]
